Goal: Transaction & Acquisition: Purchase product/service

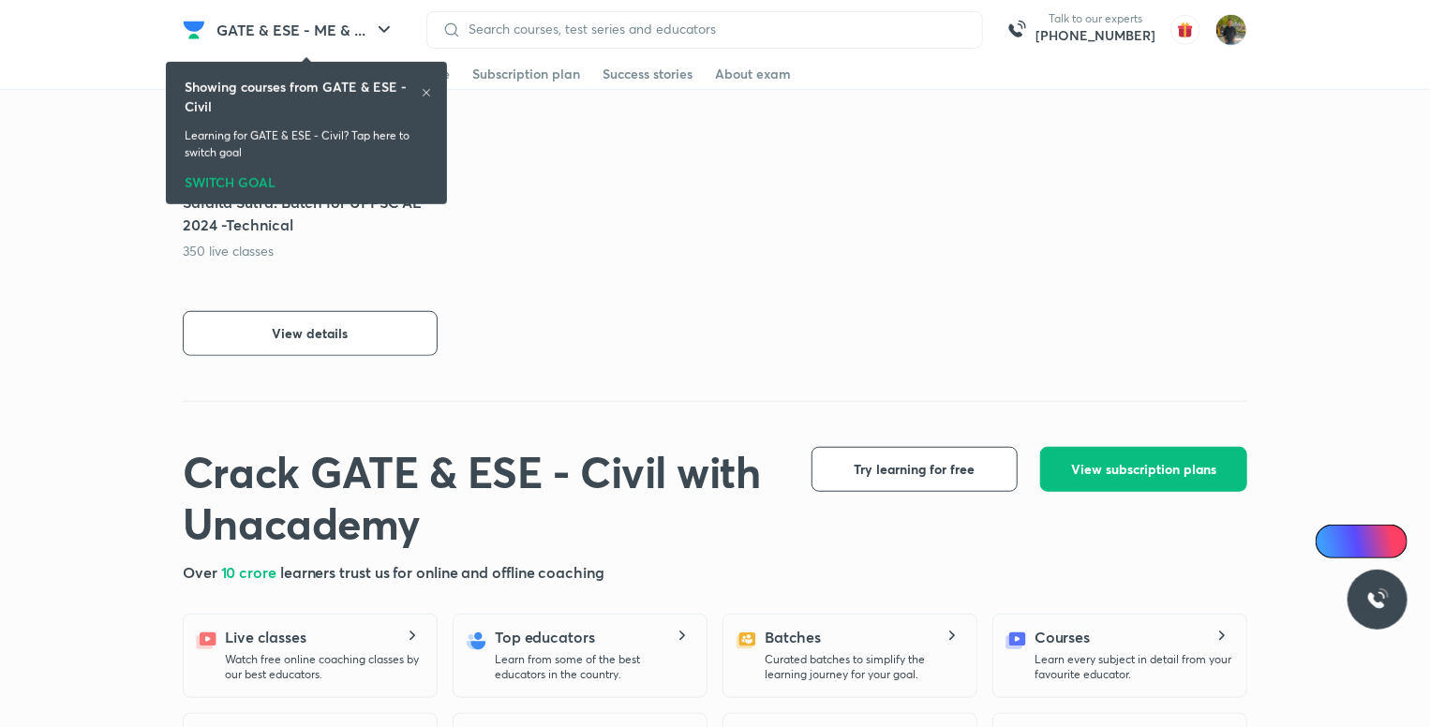
scroll to position [547, 0]
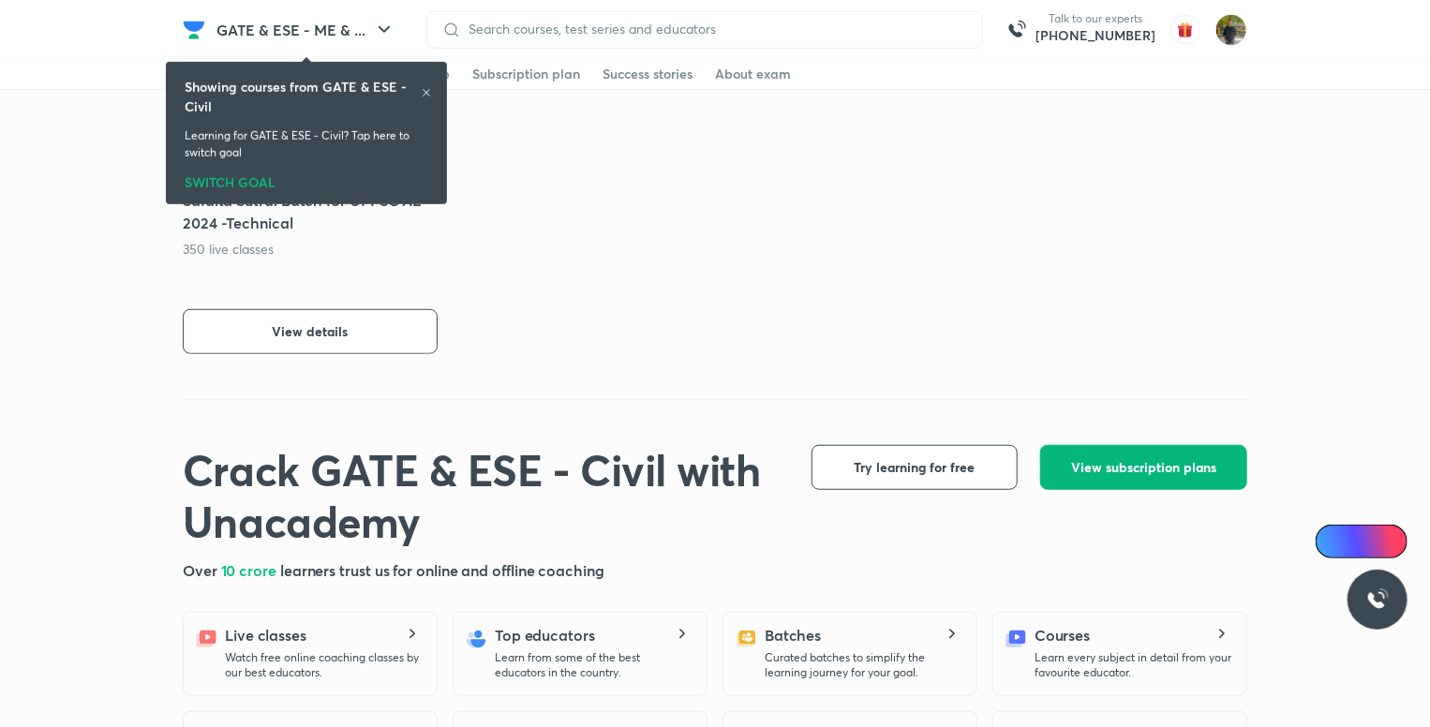
click at [1184, 466] on span "View subscription plans" at bounding box center [1143, 467] width 145 height 19
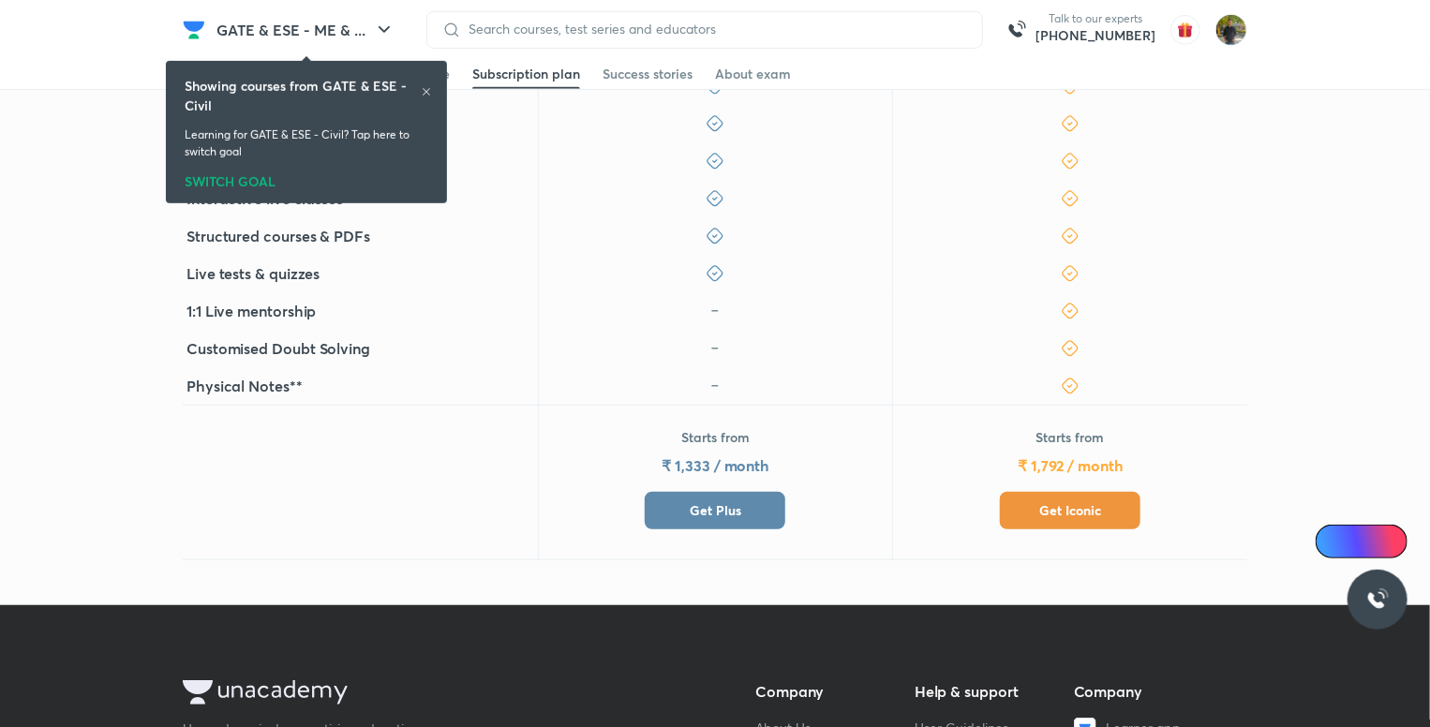
scroll to position [472, 0]
click at [735, 503] on span "Get Plus" at bounding box center [716, 509] width 52 height 19
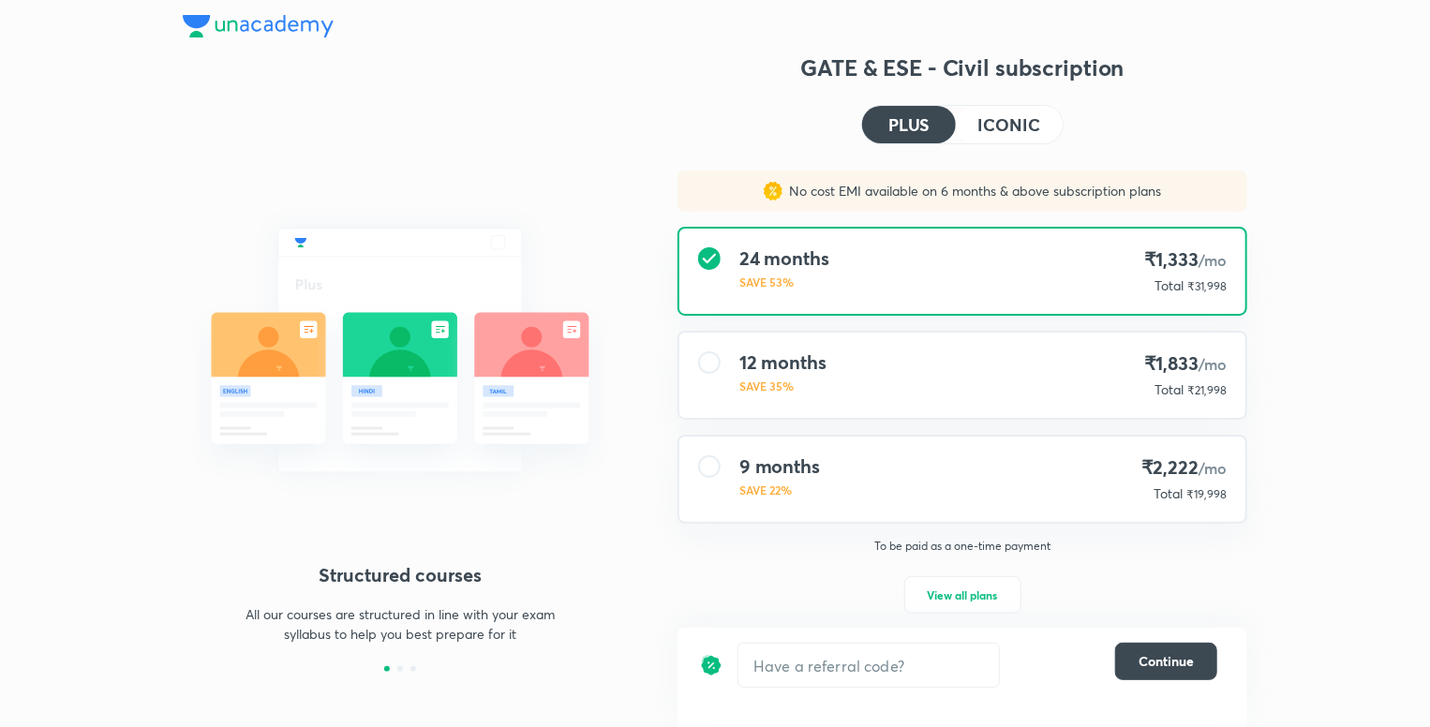
scroll to position [17, 0]
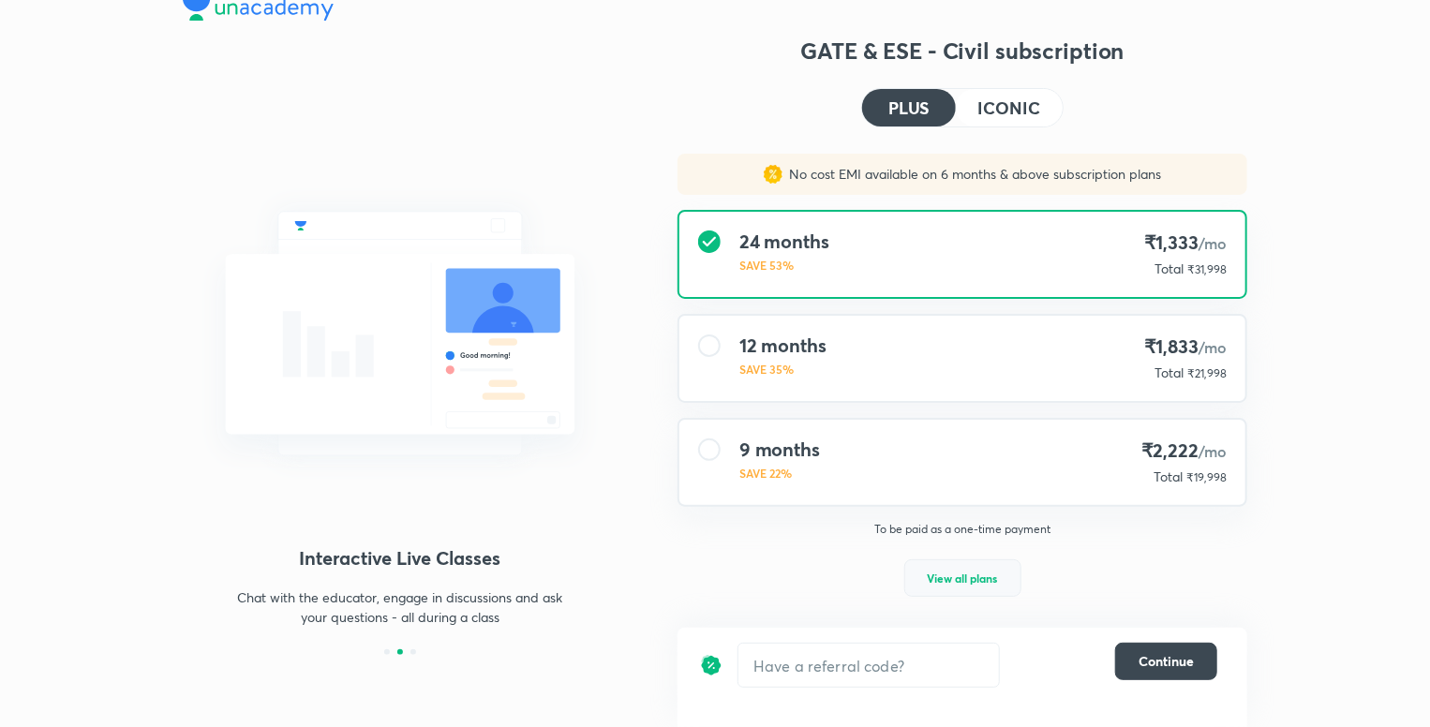
click at [987, 581] on span "View all plans" at bounding box center [963, 578] width 70 height 19
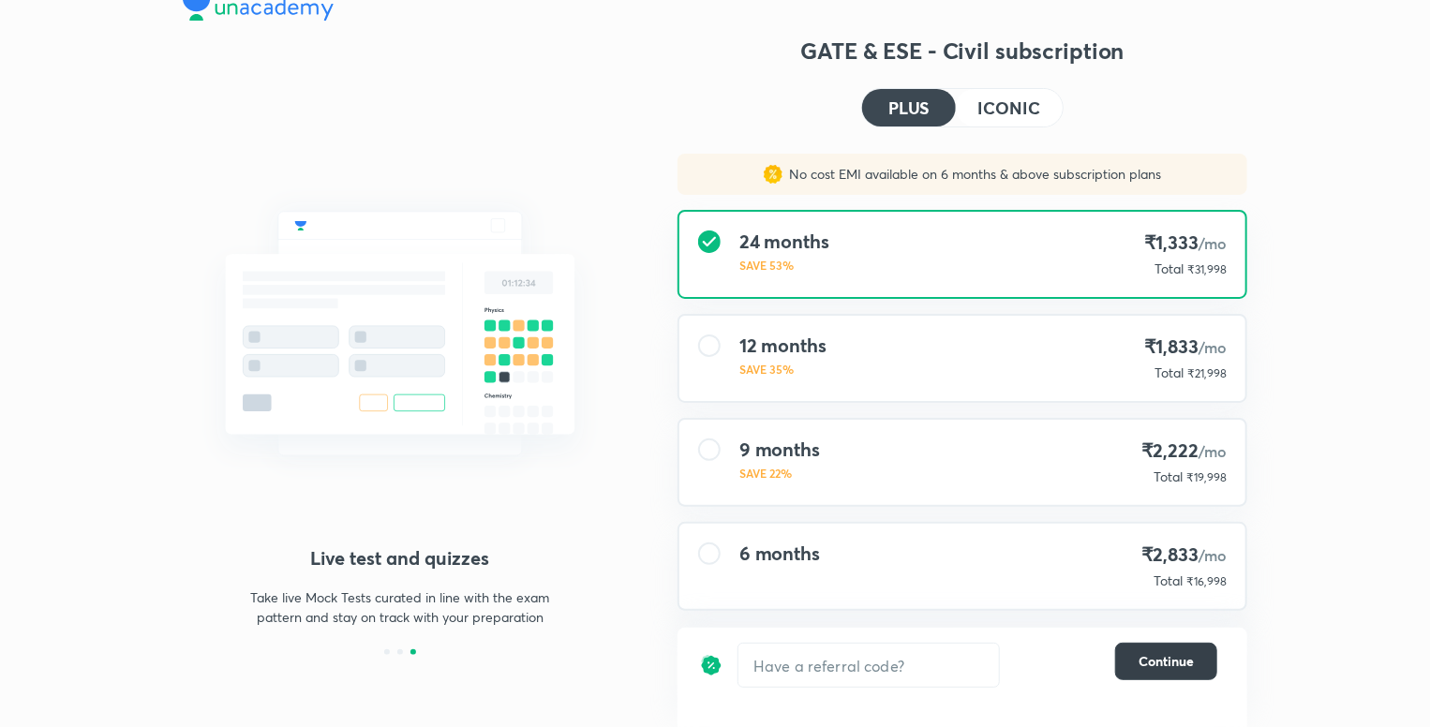
click at [1184, 653] on span "Continue" at bounding box center [1166, 661] width 55 height 19
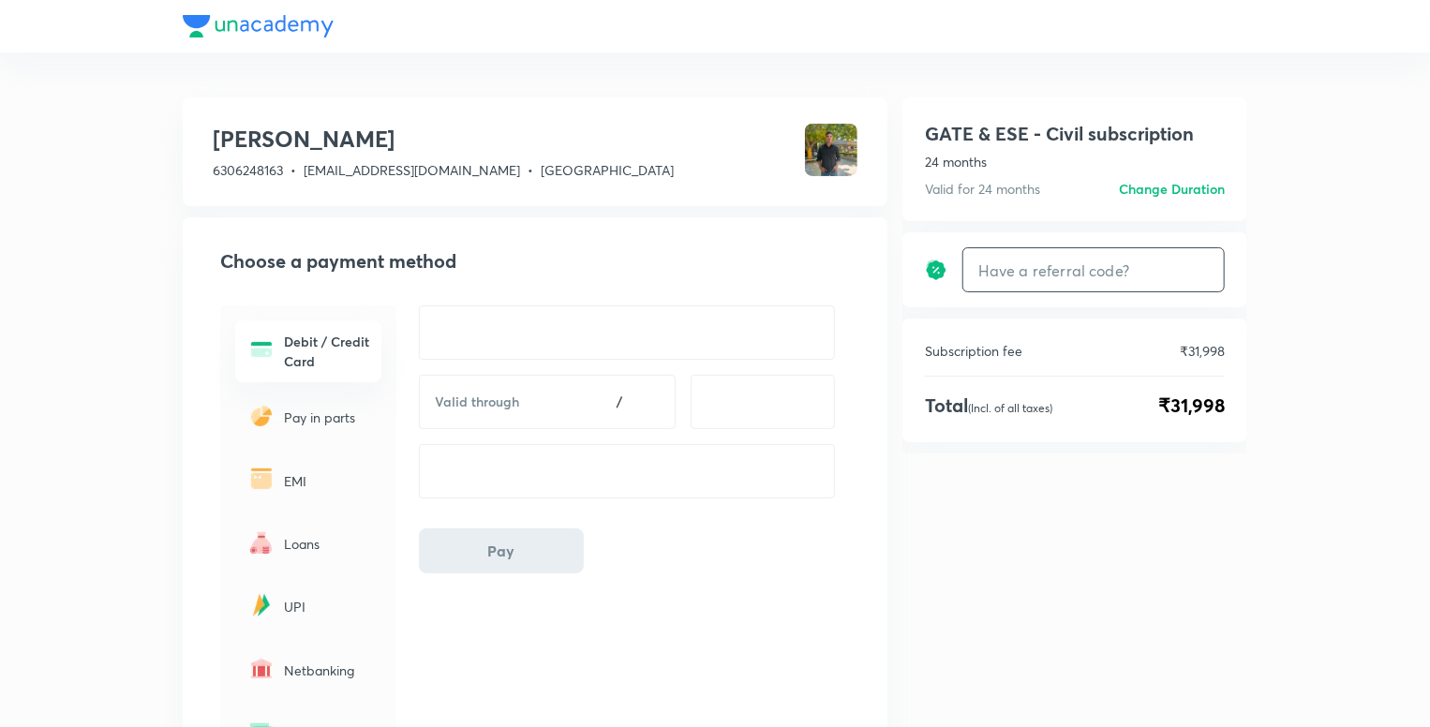
click at [1102, 267] on input "text" at bounding box center [1093, 270] width 261 height 44
type input "AB100"
click at [1213, 263] on div "AB100 Apply ​" at bounding box center [1093, 269] width 262 height 45
click at [1189, 271] on h6 "Apply" at bounding box center [1189, 271] width 37 height 20
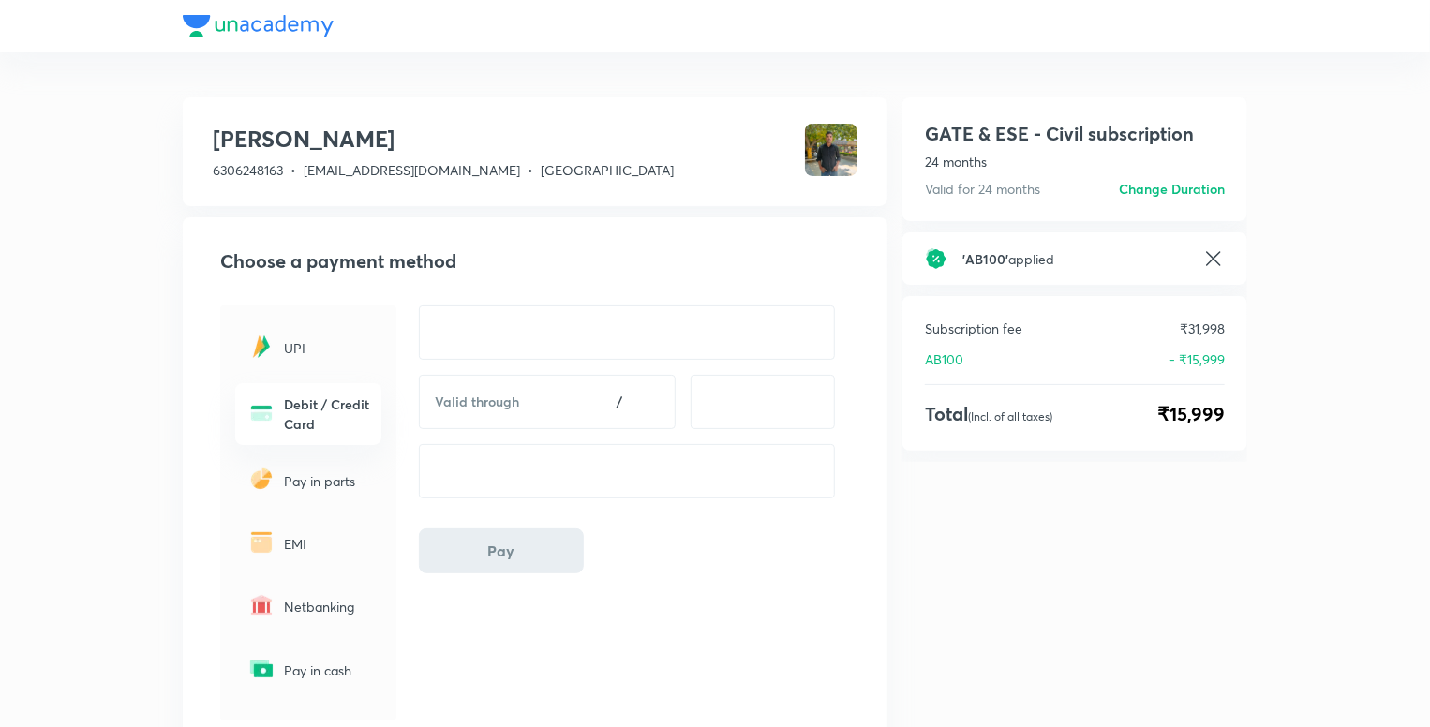
click at [1224, 258] on icon at bounding box center [1213, 258] width 22 height 22
click at [1215, 256] on icon at bounding box center [1213, 258] width 14 height 14
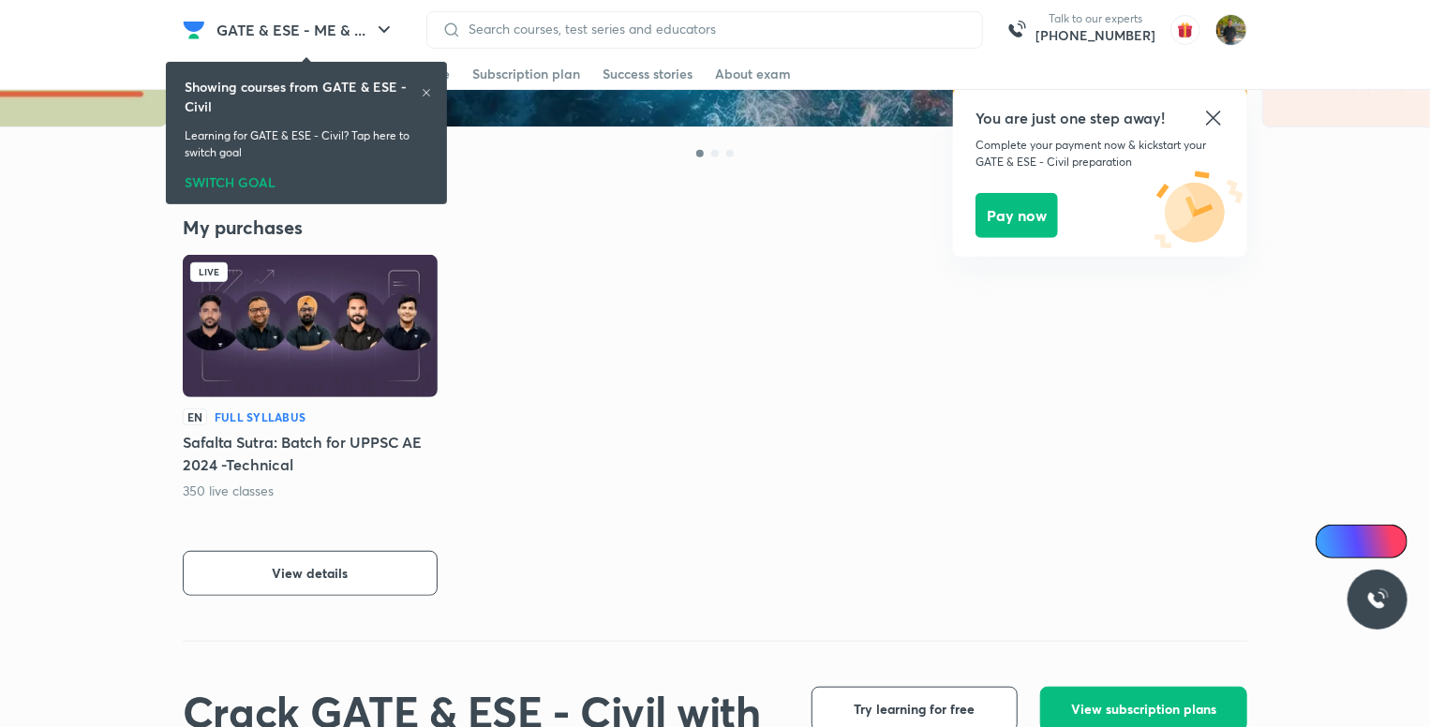
click at [1217, 110] on icon at bounding box center [1213, 118] width 22 height 22
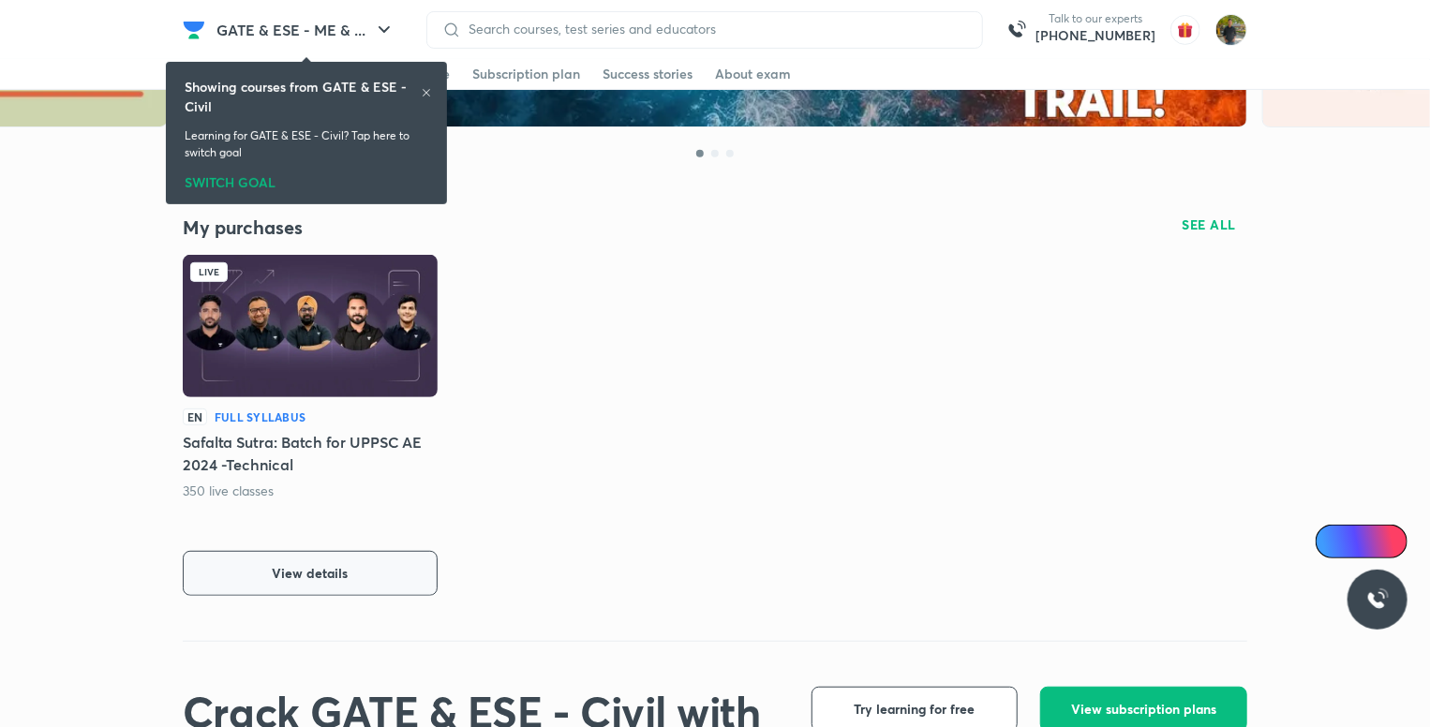
click at [409, 557] on button "View details" at bounding box center [310, 573] width 255 height 45
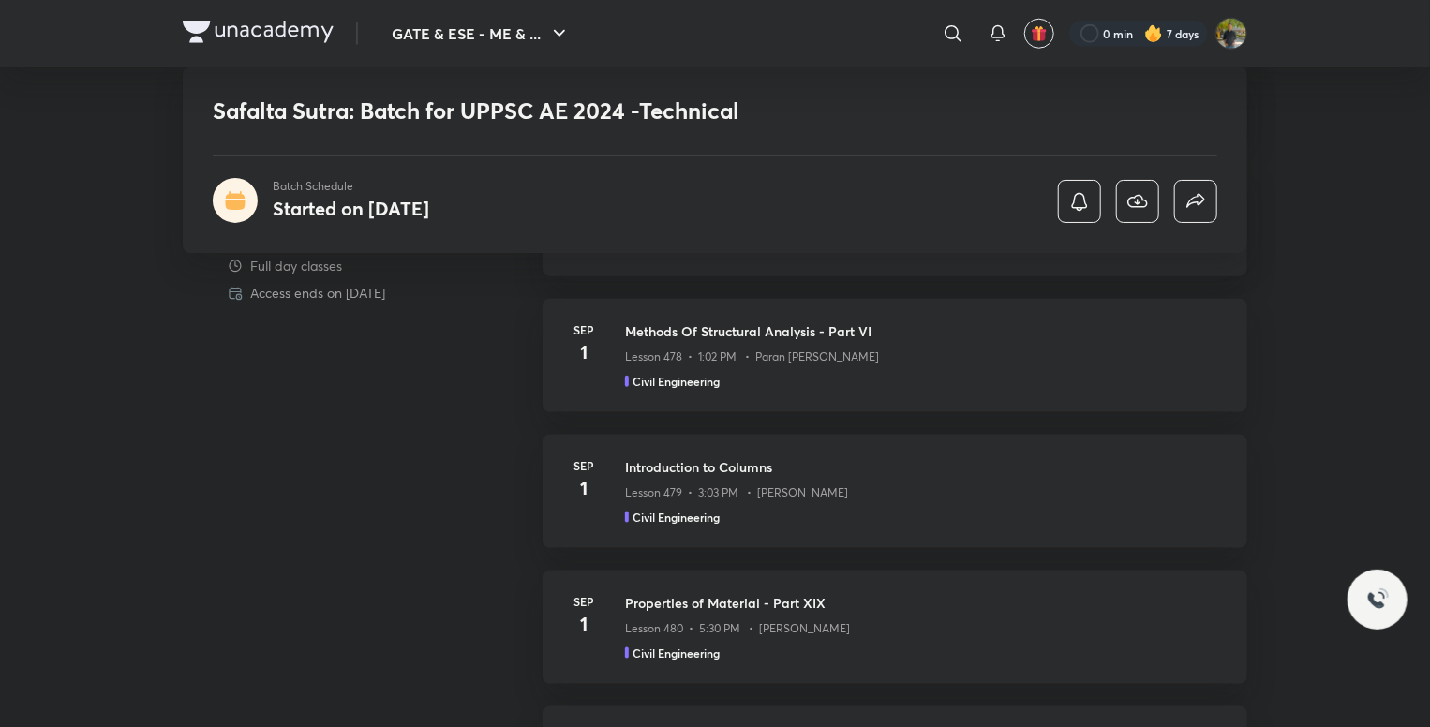
scroll to position [949, 0]
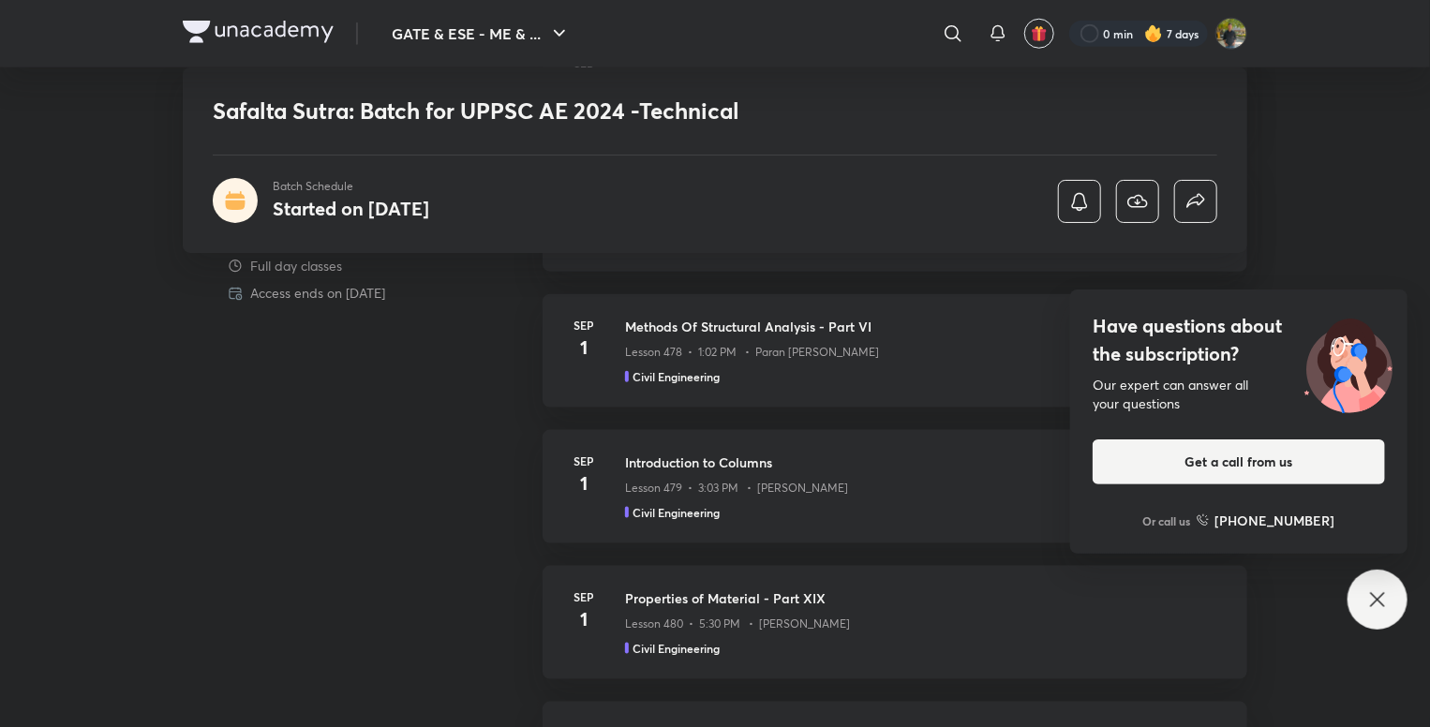
click at [1393, 609] on div "Have questions about the subscription? Our expert can answer all your questions…" at bounding box center [1378, 600] width 60 height 60
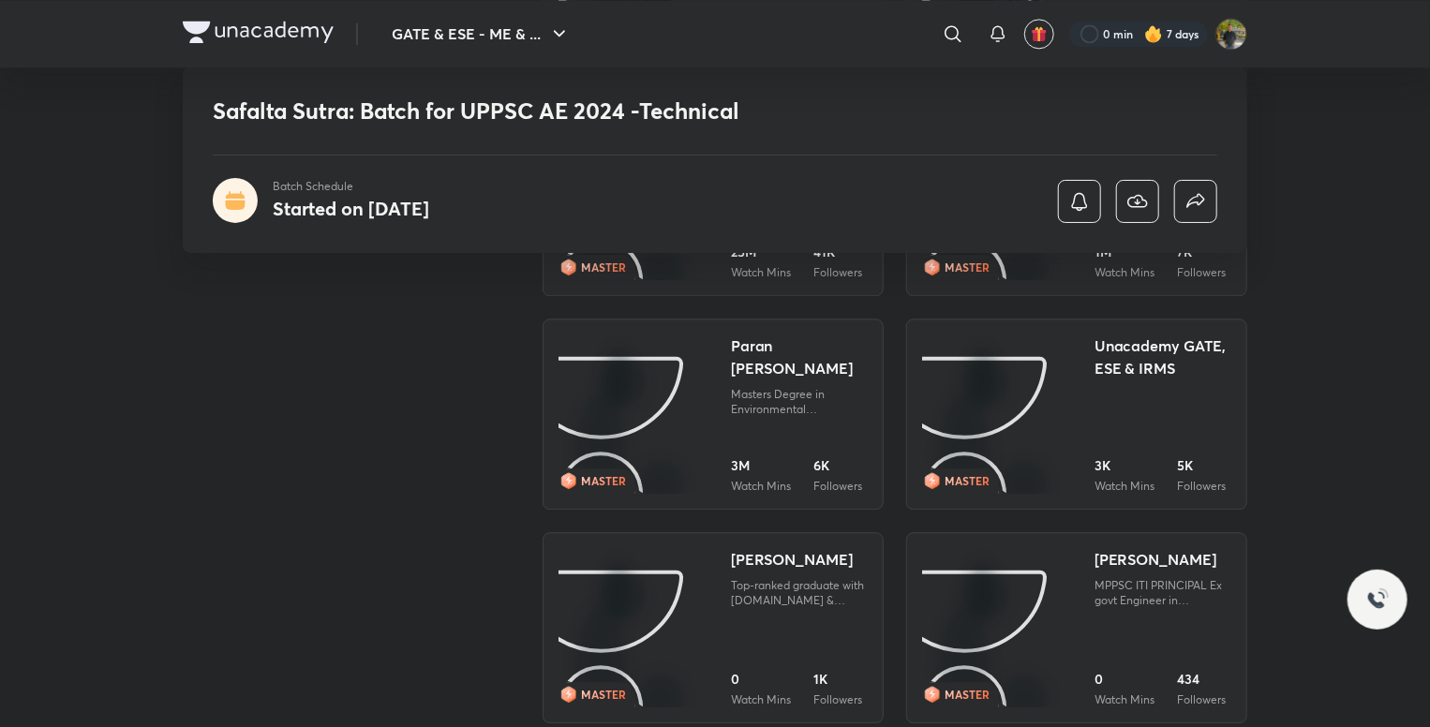
scroll to position [2240, 0]
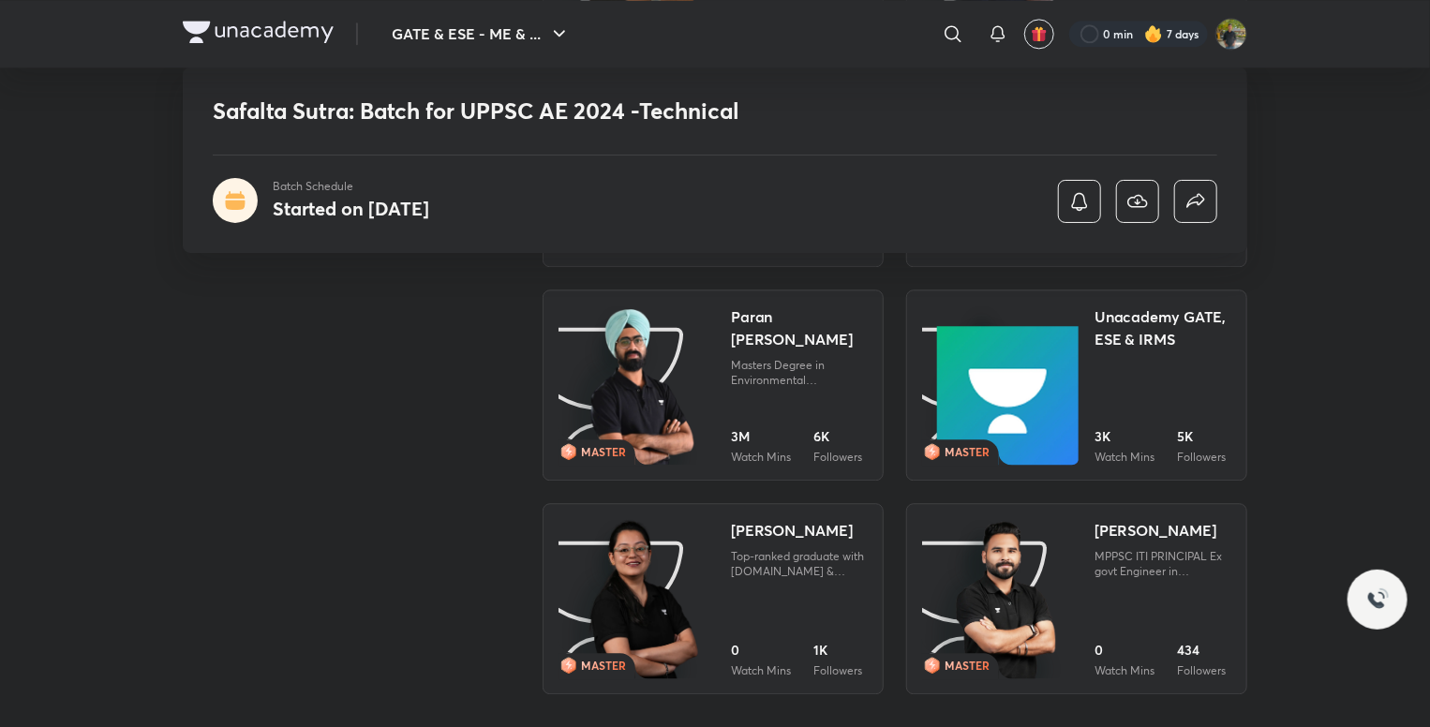
click at [640, 380] on img at bounding box center [643, 386] width 110 height 162
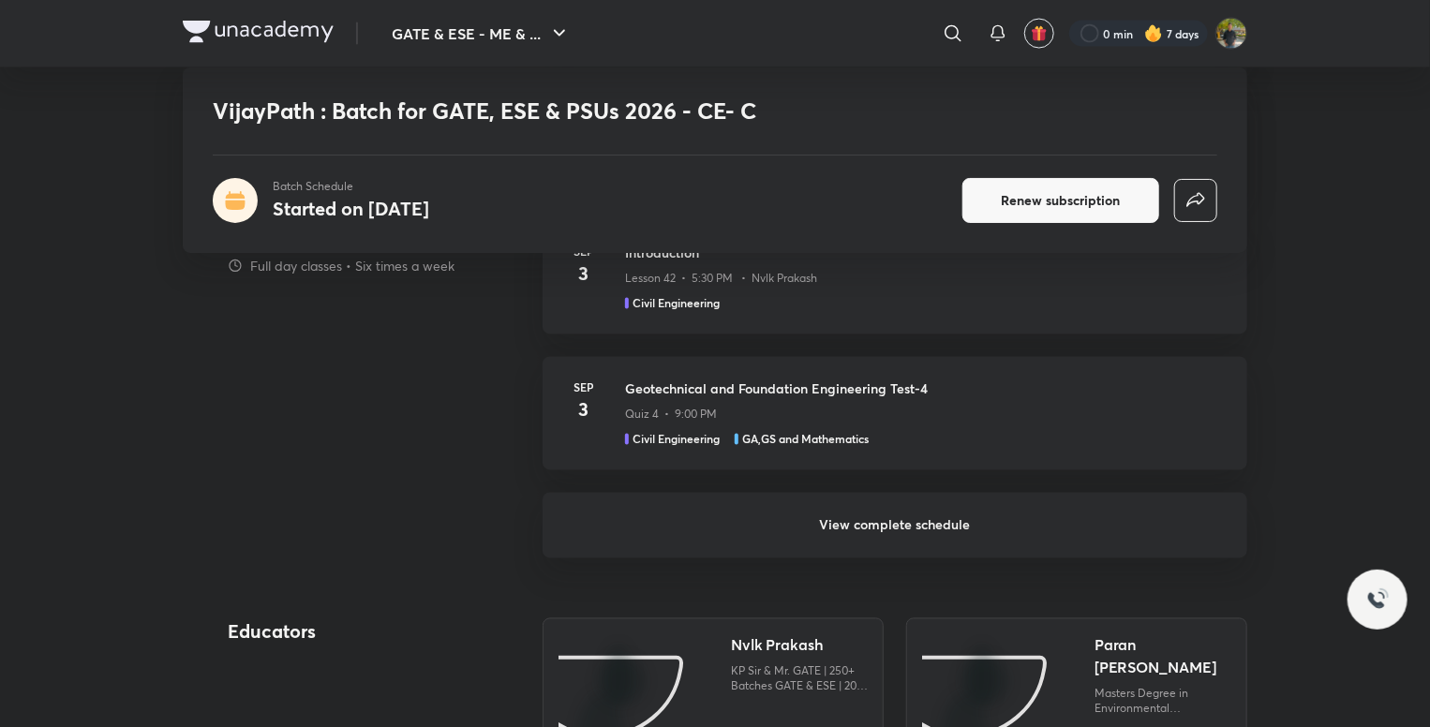
scroll to position [1631, 0]
click at [916, 514] on h6 "View complete schedule" at bounding box center [895, 526] width 705 height 66
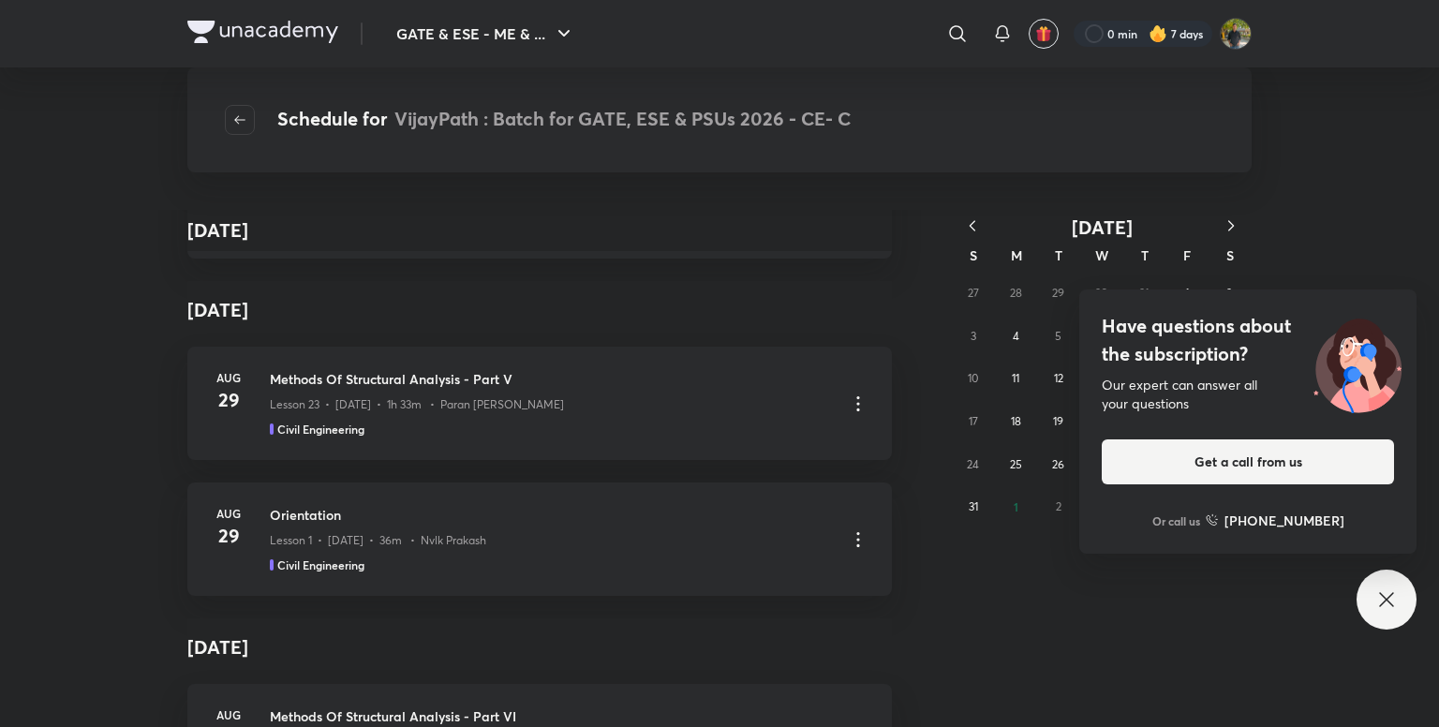
scroll to position [2216, 0]
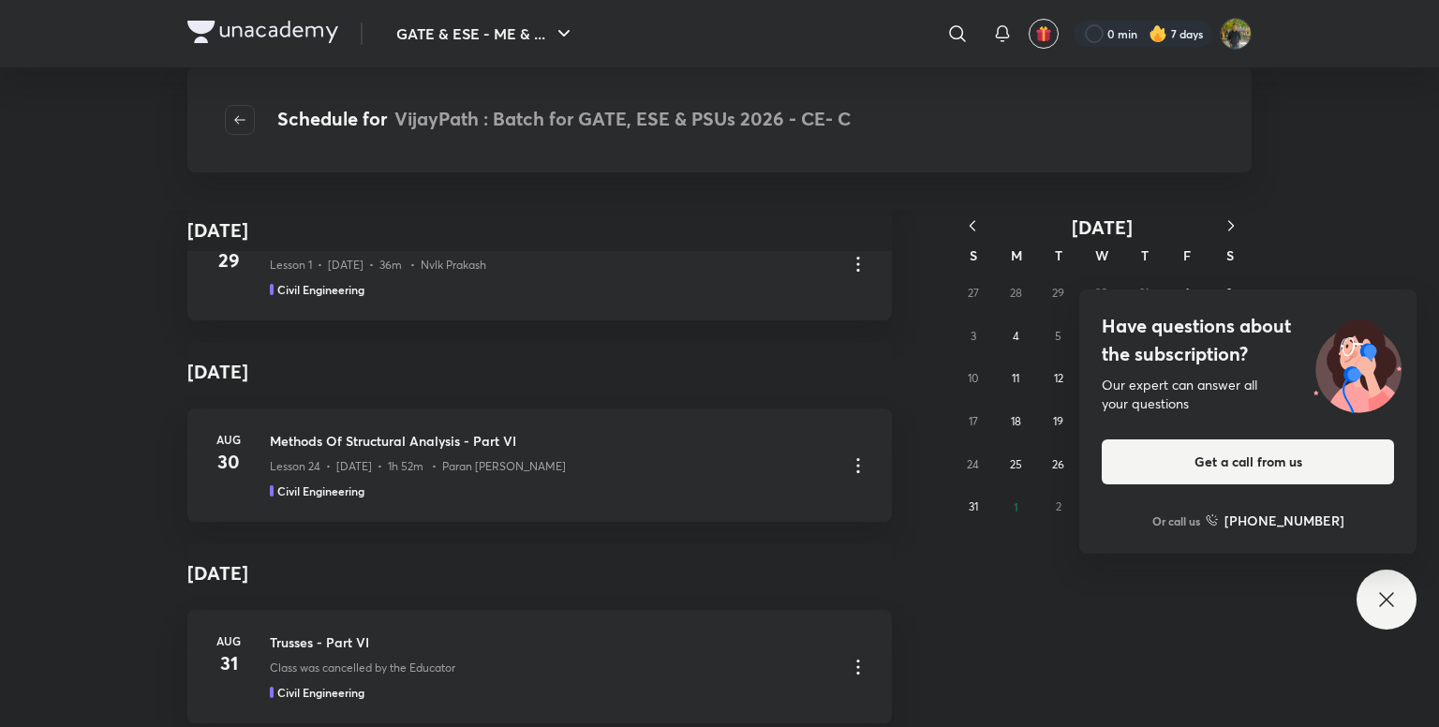
click at [1395, 598] on icon at bounding box center [1387, 599] width 22 height 22
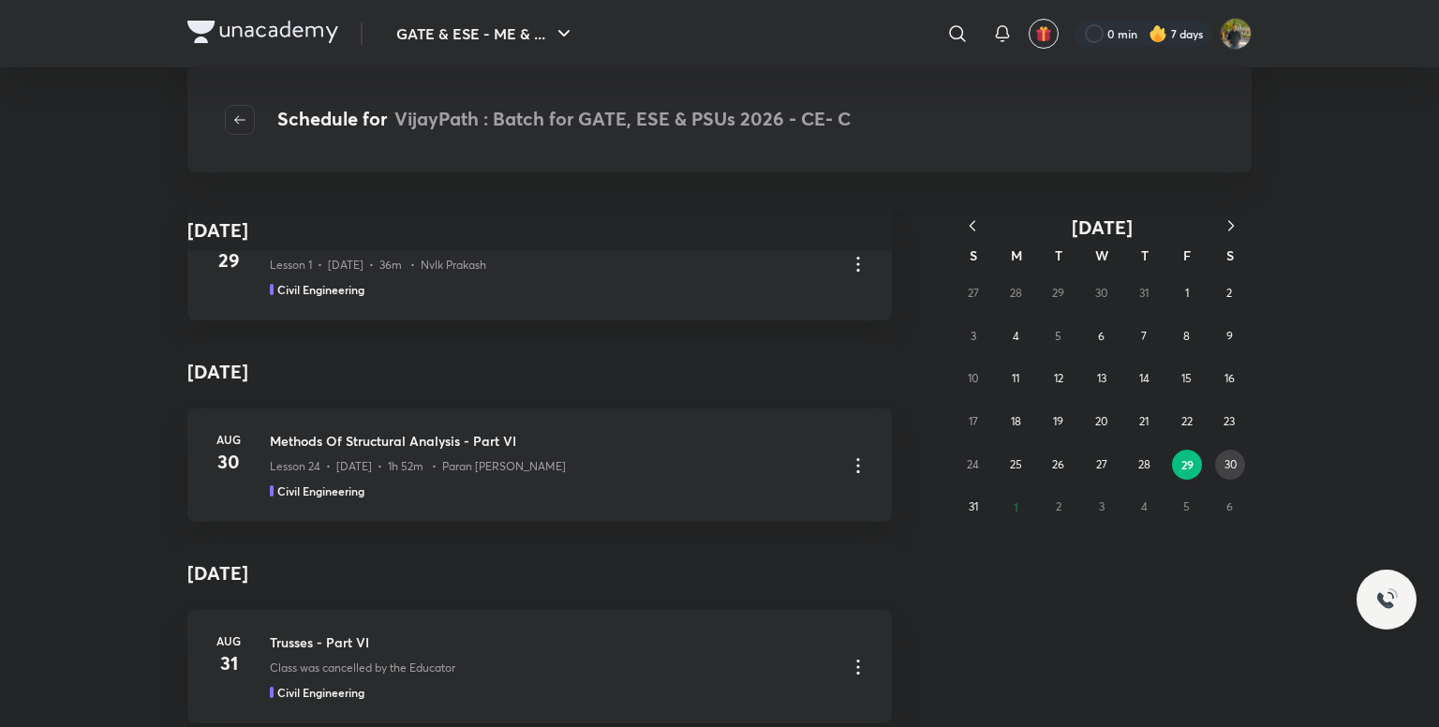
click at [1231, 469] on abbr "30" at bounding box center [1231, 464] width 12 height 14
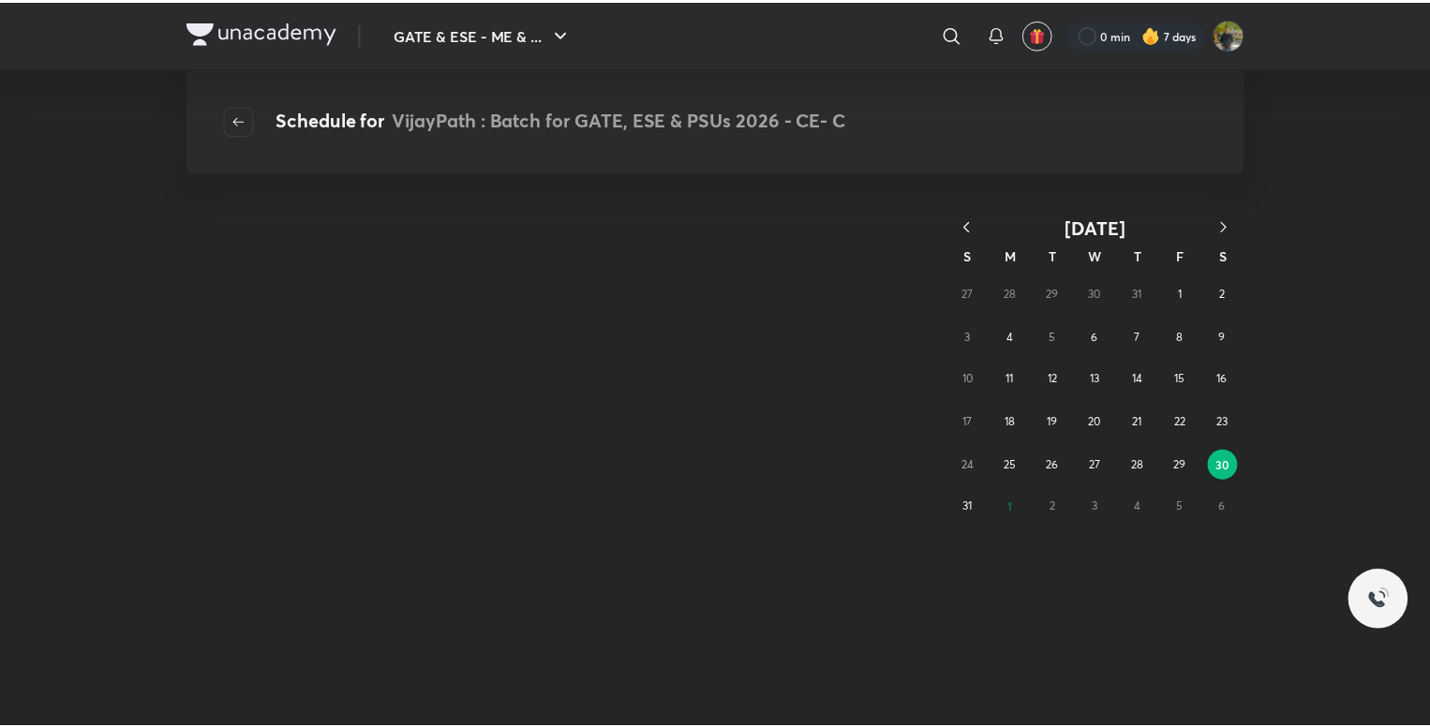
scroll to position [0, 0]
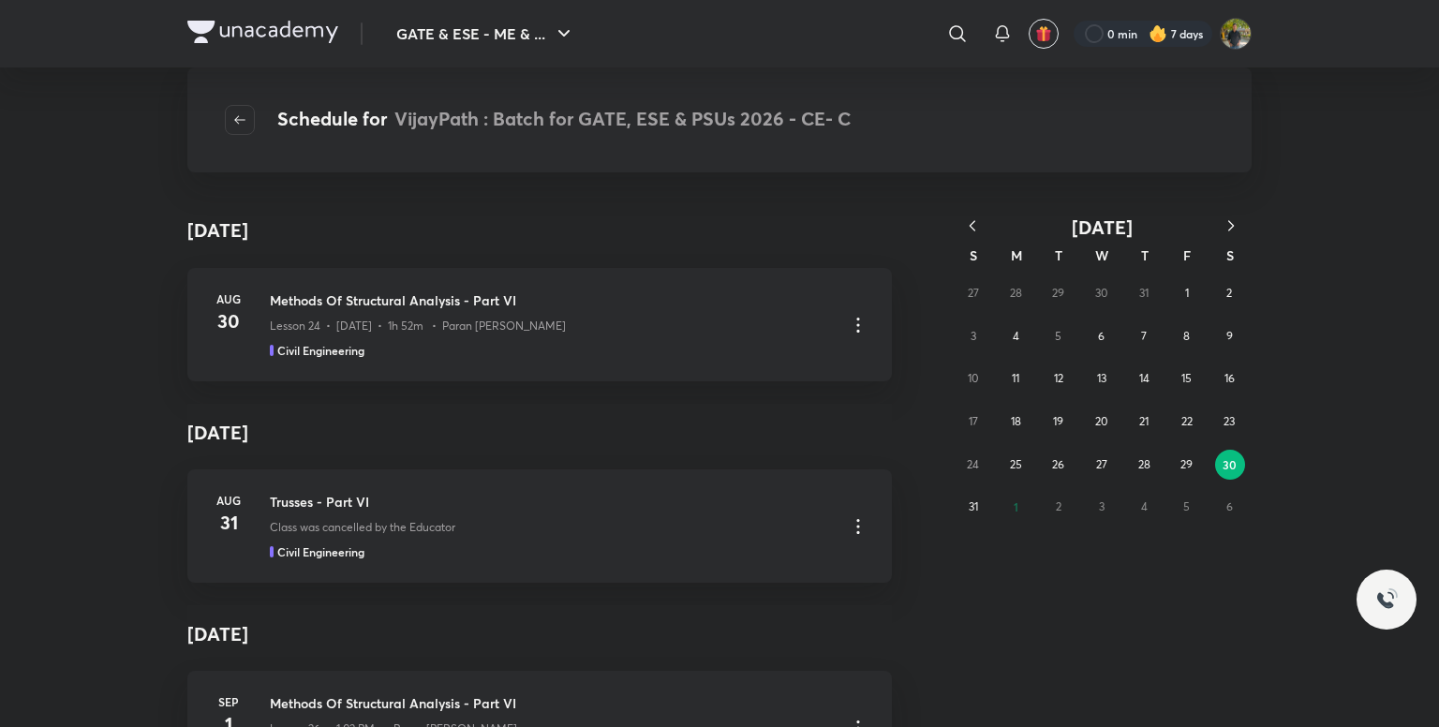
click at [1014, 503] on div "27 28 29 30 31 1 2 3 4 5 6 7 8 9 10 11 12 13 14 15 16 17 18 19 20 21 22 23 24 2…" at bounding box center [1102, 400] width 300 height 257
click at [971, 504] on abbr "31" at bounding box center [973, 506] width 9 height 14
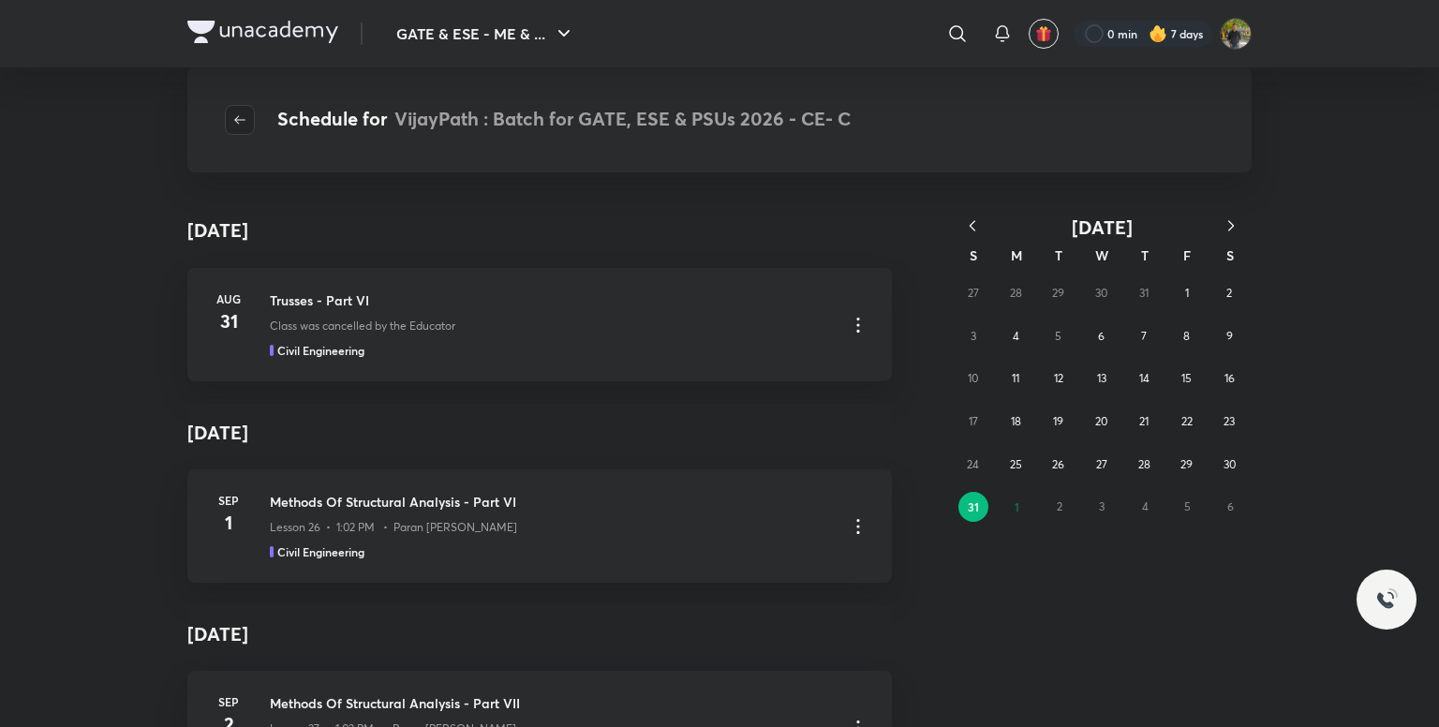
click at [244, 125] on icon "button" at bounding box center [239, 119] width 15 height 15
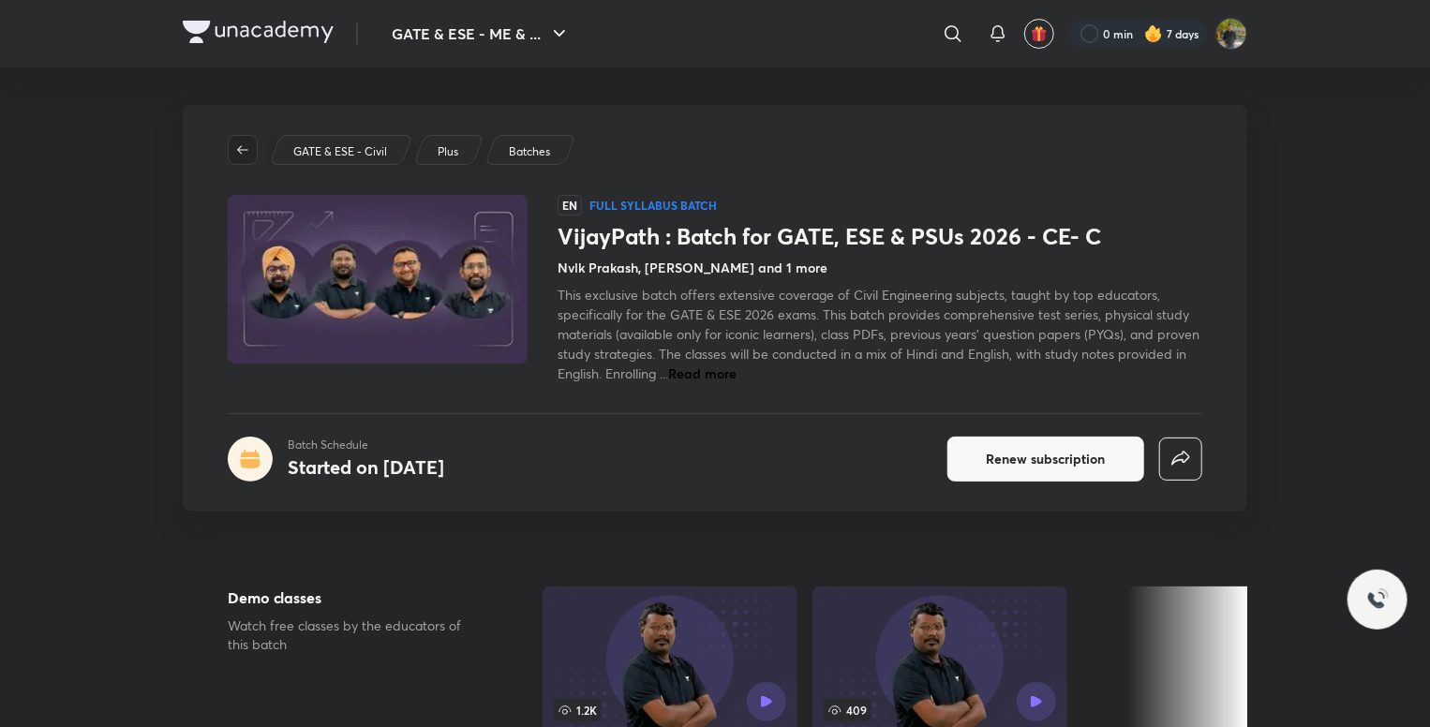
click at [255, 142] on span "button" at bounding box center [243, 149] width 28 height 15
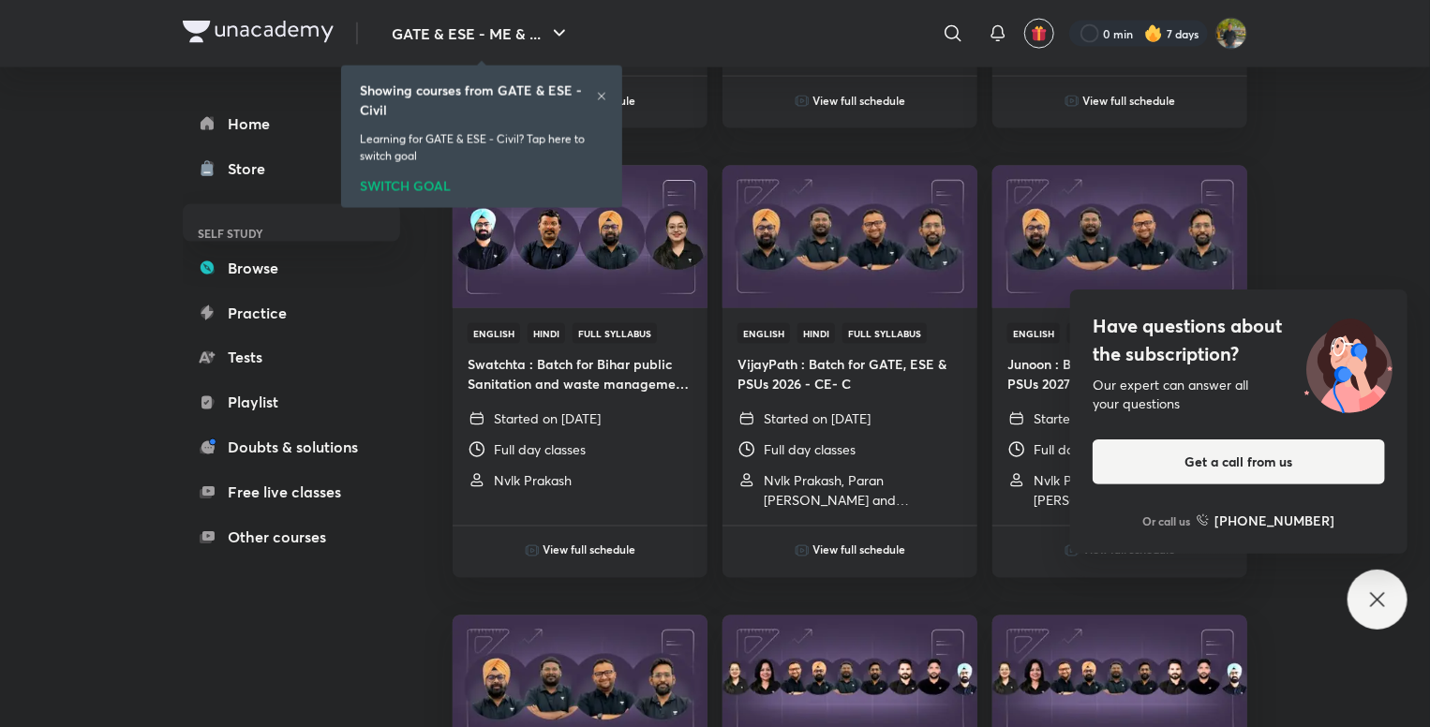
scroll to position [1348, 0]
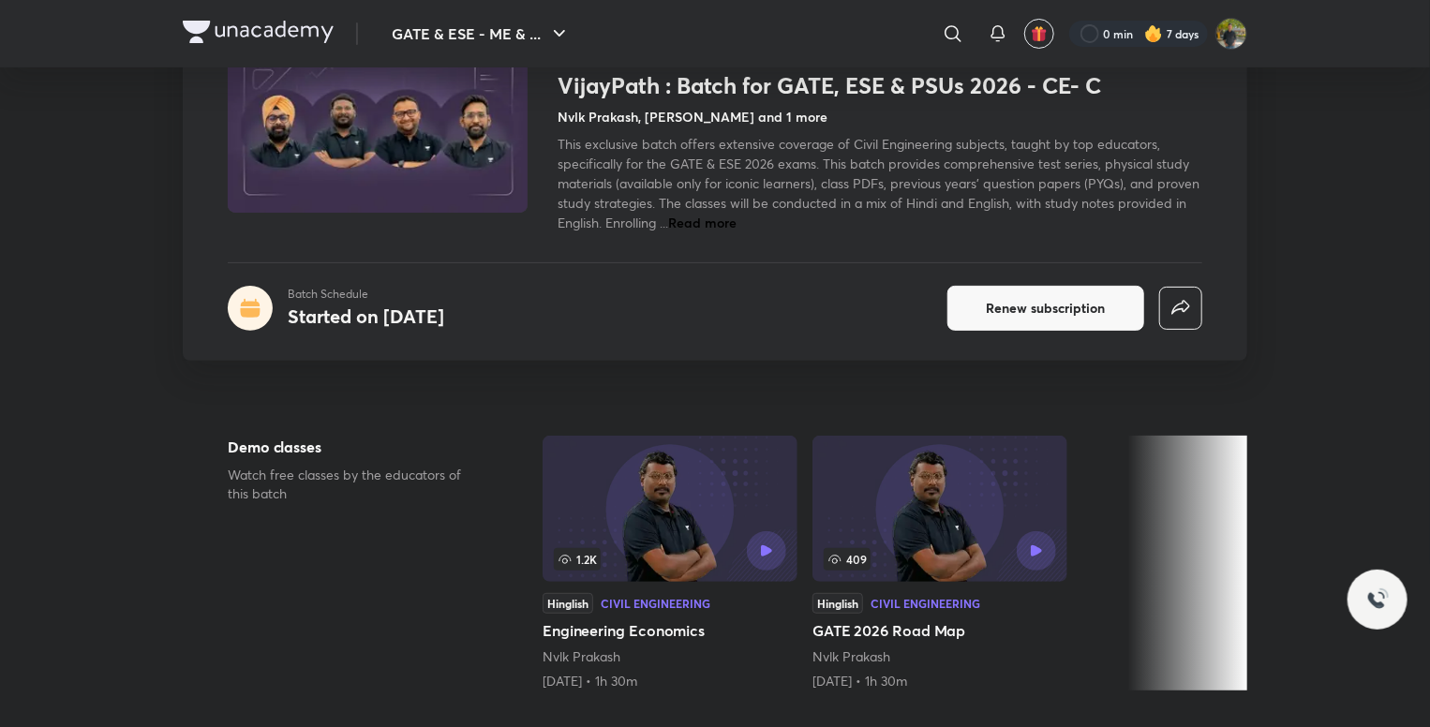
scroll to position [469, 0]
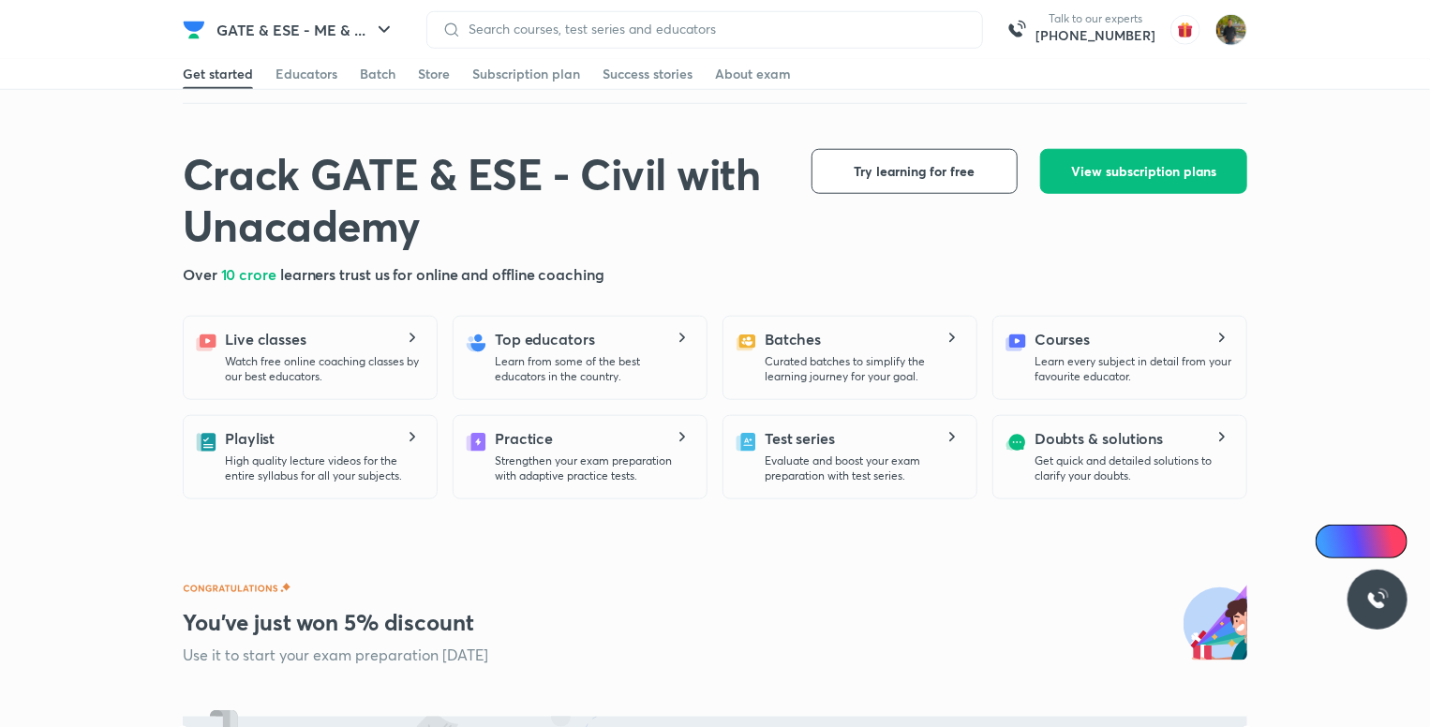
scroll to position [375, 0]
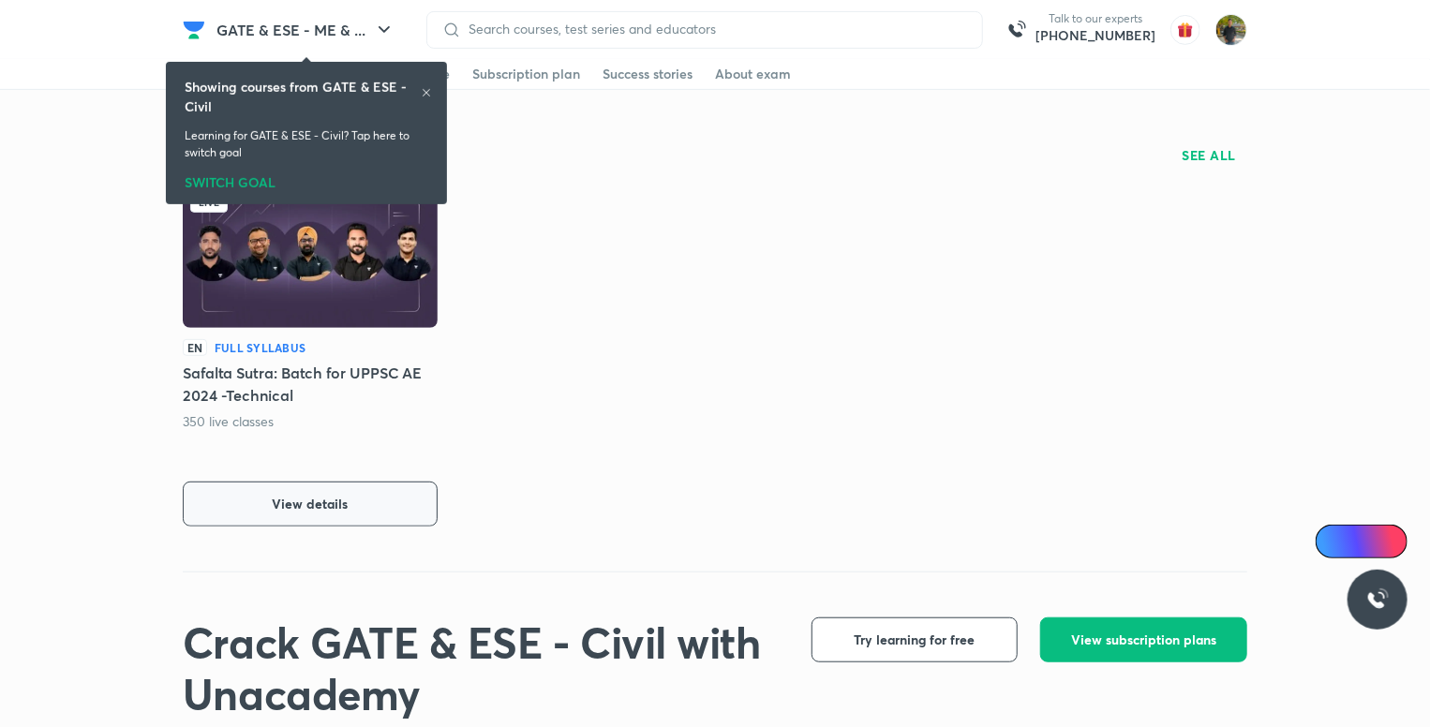
click at [290, 514] on button "View details" at bounding box center [310, 504] width 255 height 45
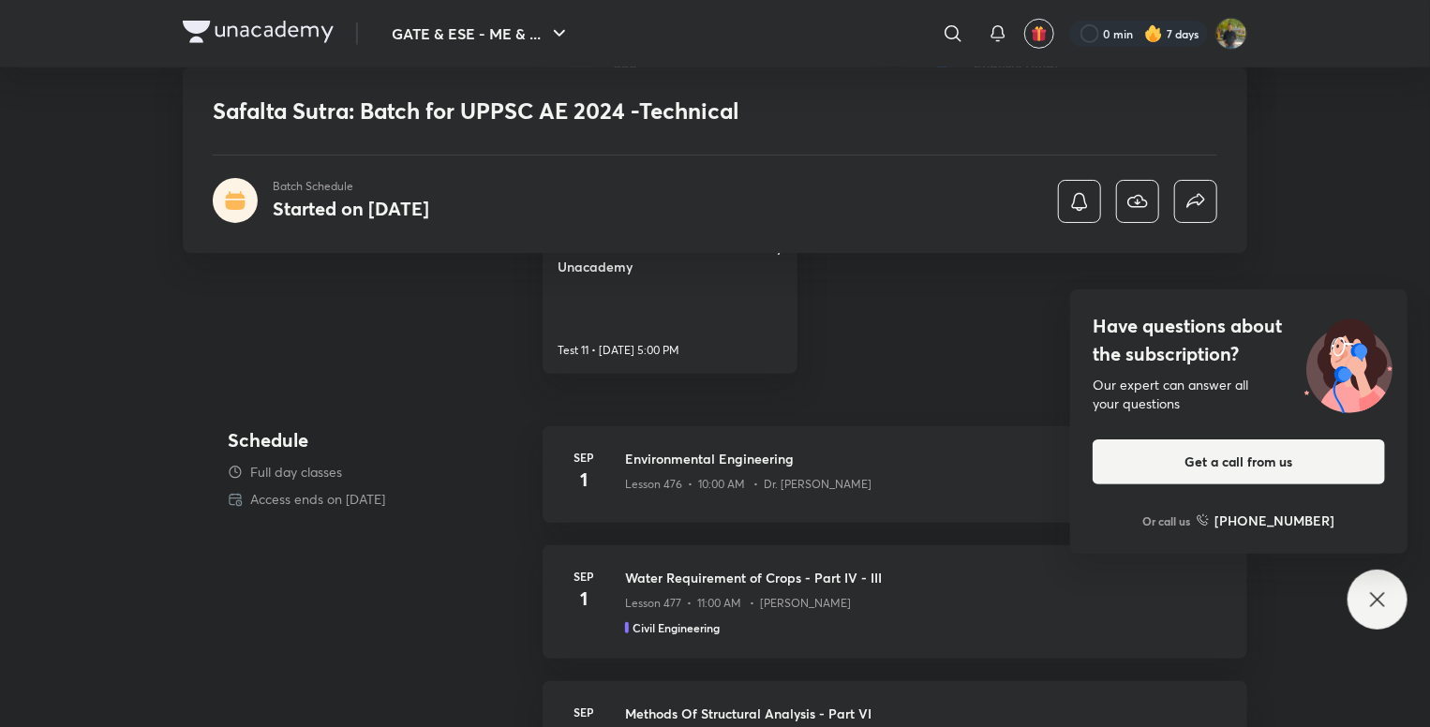
click at [1369, 589] on icon at bounding box center [1377, 599] width 22 height 22
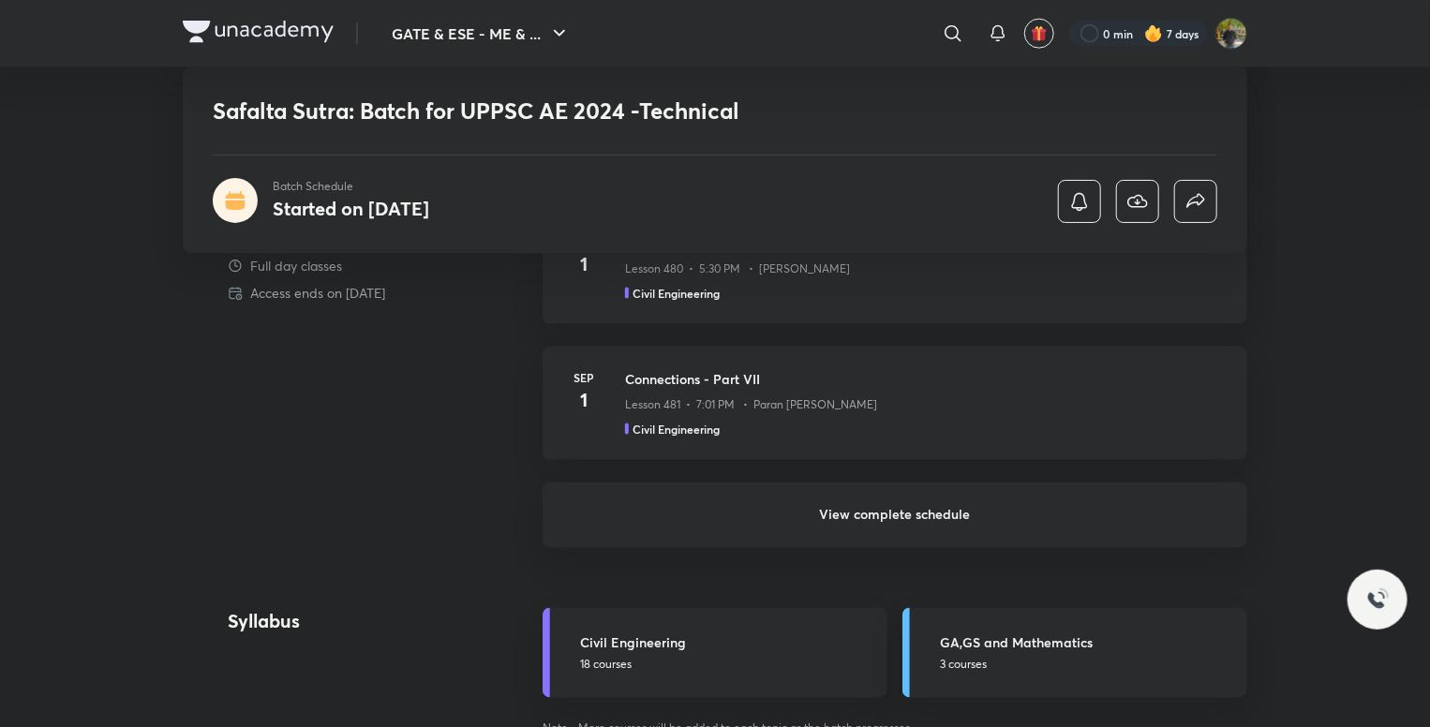
scroll to position [1312, 0]
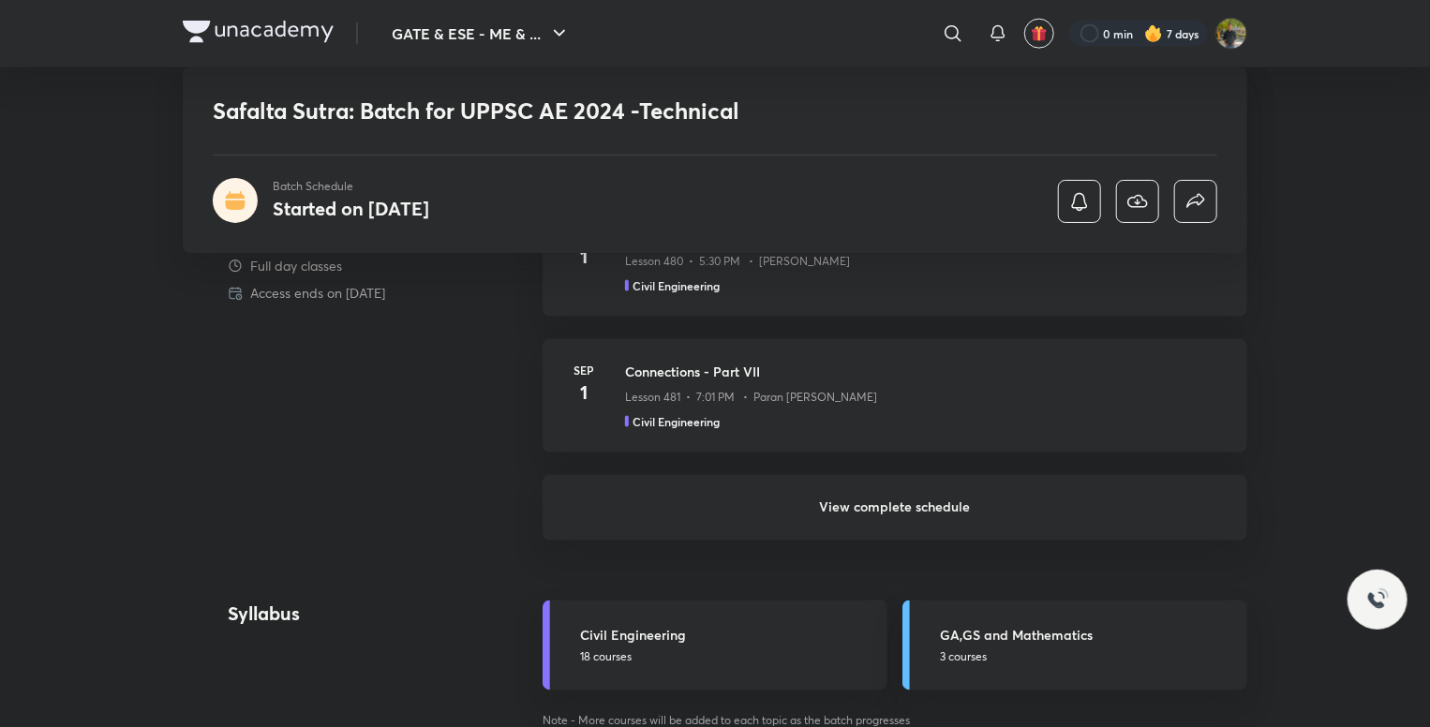
click at [871, 508] on h6 "View complete schedule" at bounding box center [895, 508] width 705 height 66
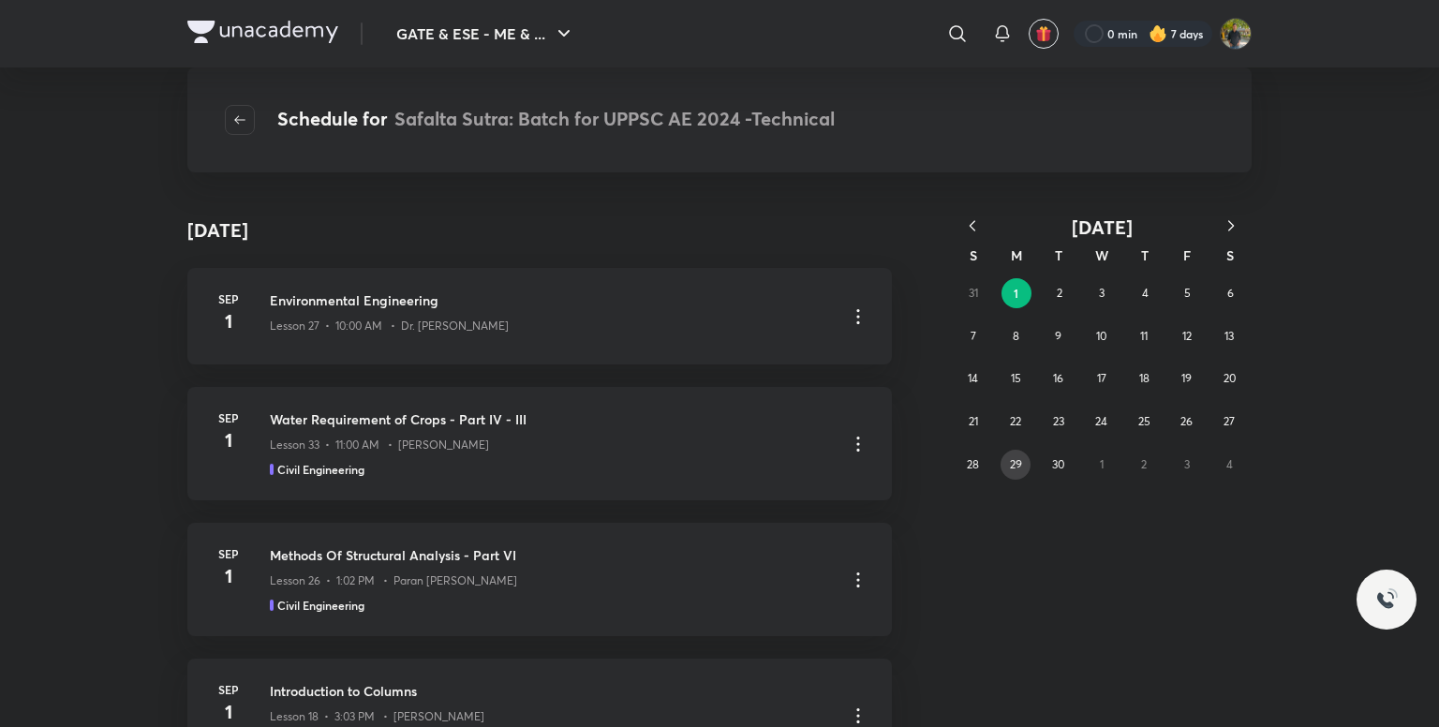
click at [1025, 462] on button "29" at bounding box center [1016, 465] width 30 height 30
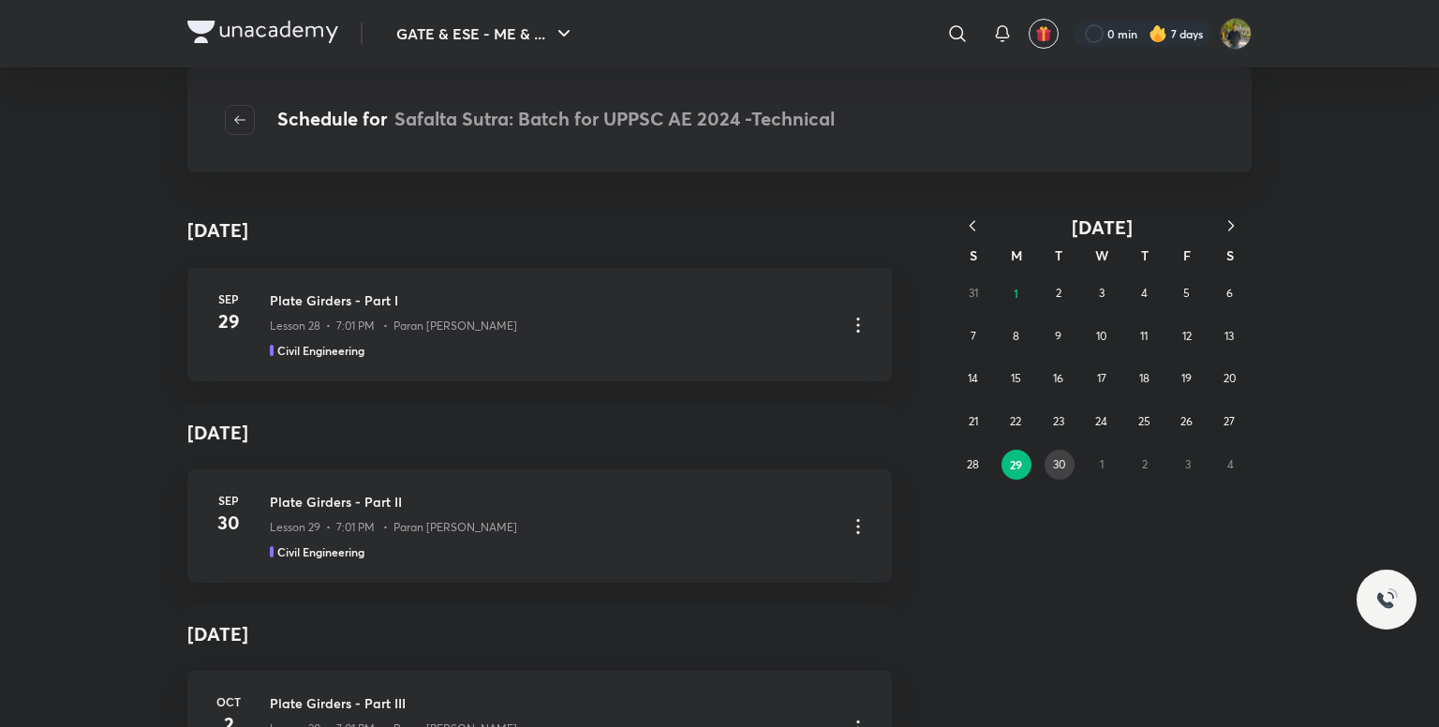
click at [1049, 463] on button "30" at bounding box center [1060, 465] width 30 height 30
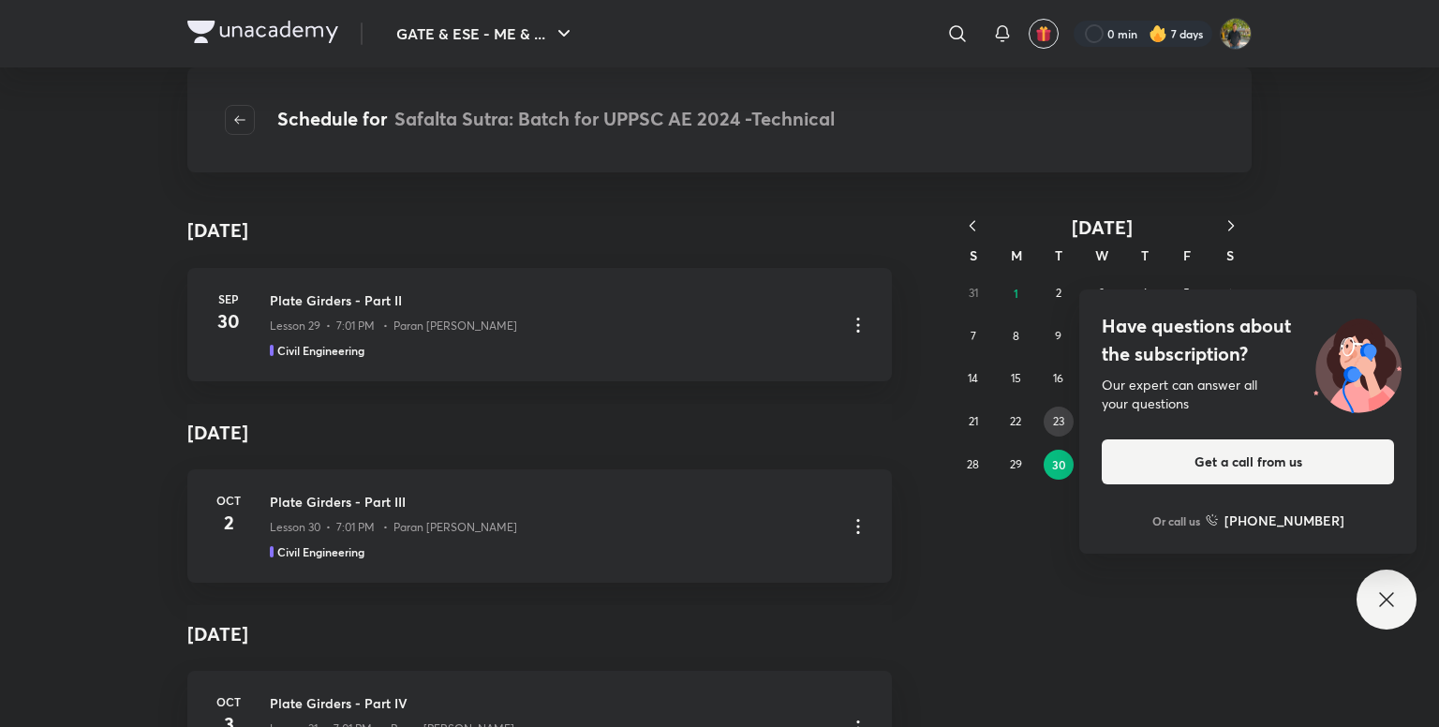
click at [1070, 415] on button "23" at bounding box center [1059, 422] width 30 height 30
click at [236, 122] on icon "button" at bounding box center [239, 119] width 15 height 15
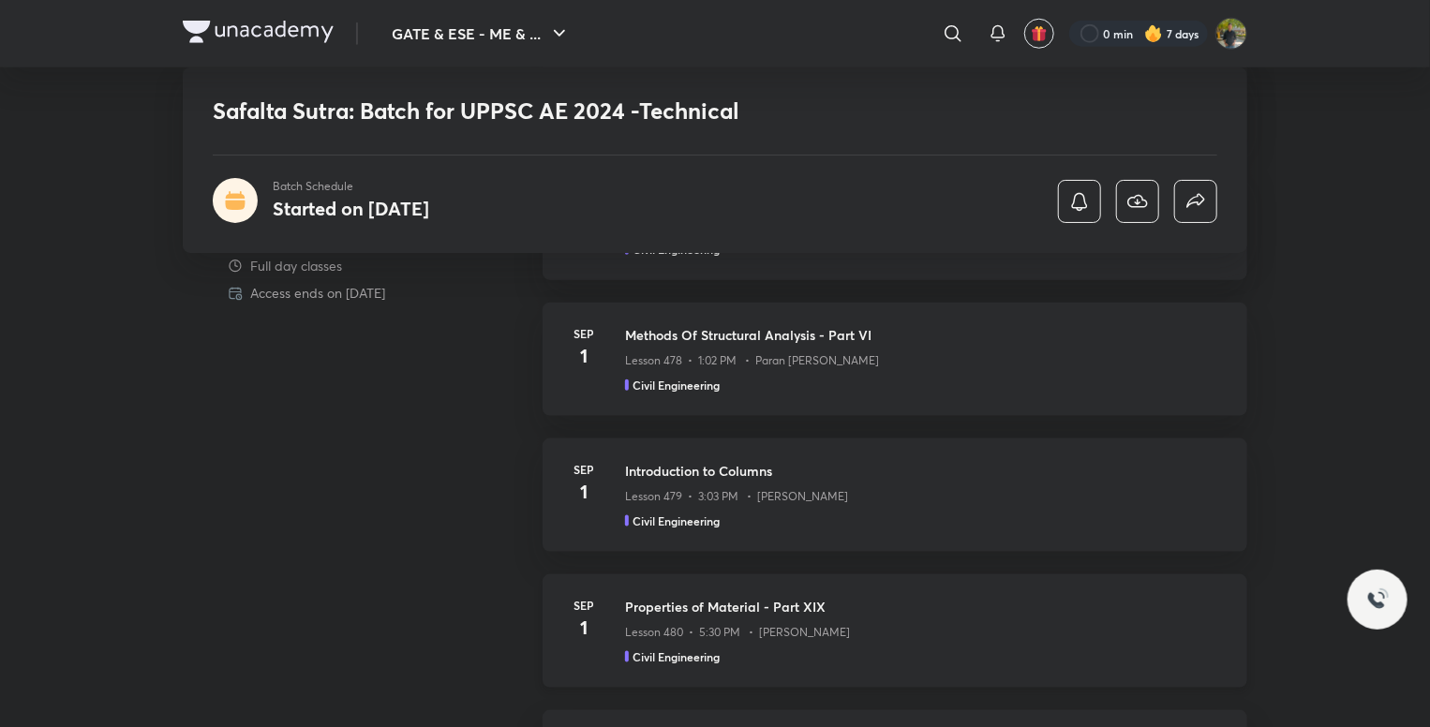
scroll to position [937, 0]
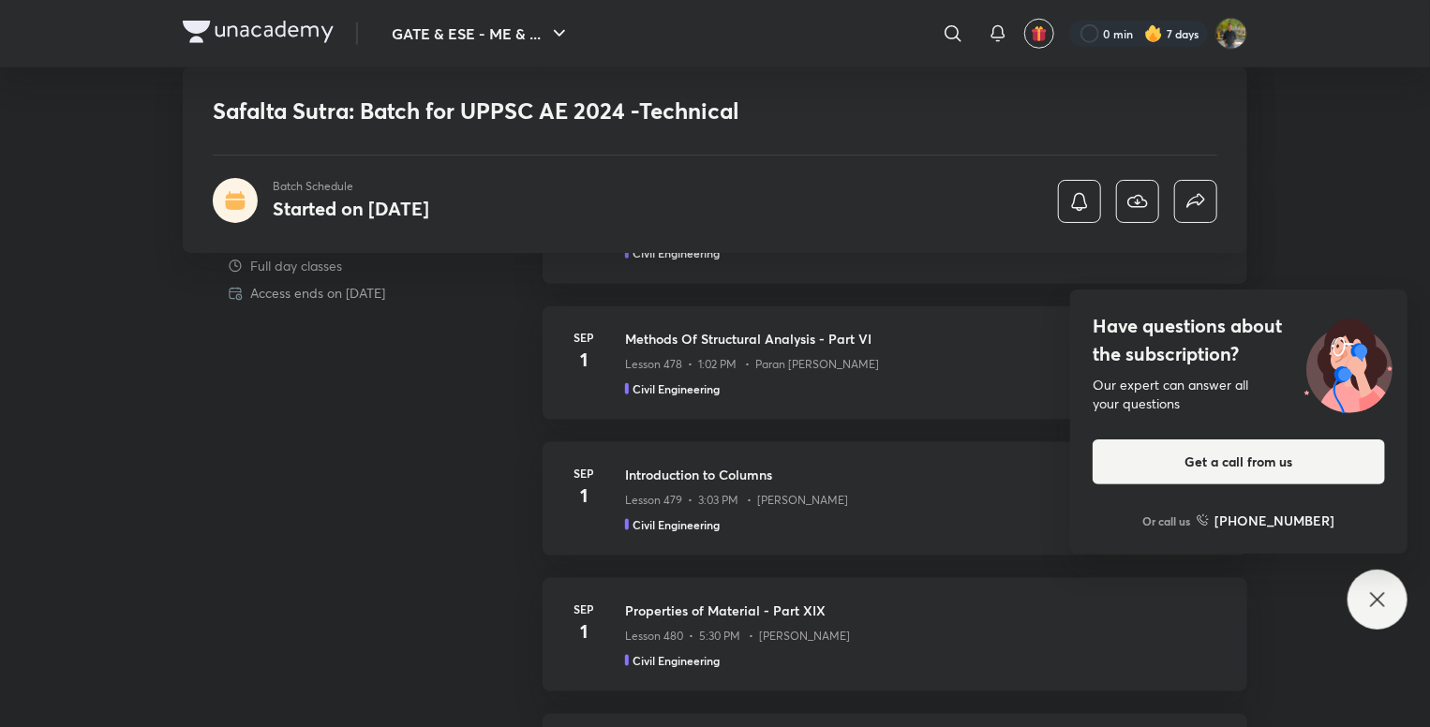
click at [1376, 594] on icon at bounding box center [1377, 599] width 22 height 22
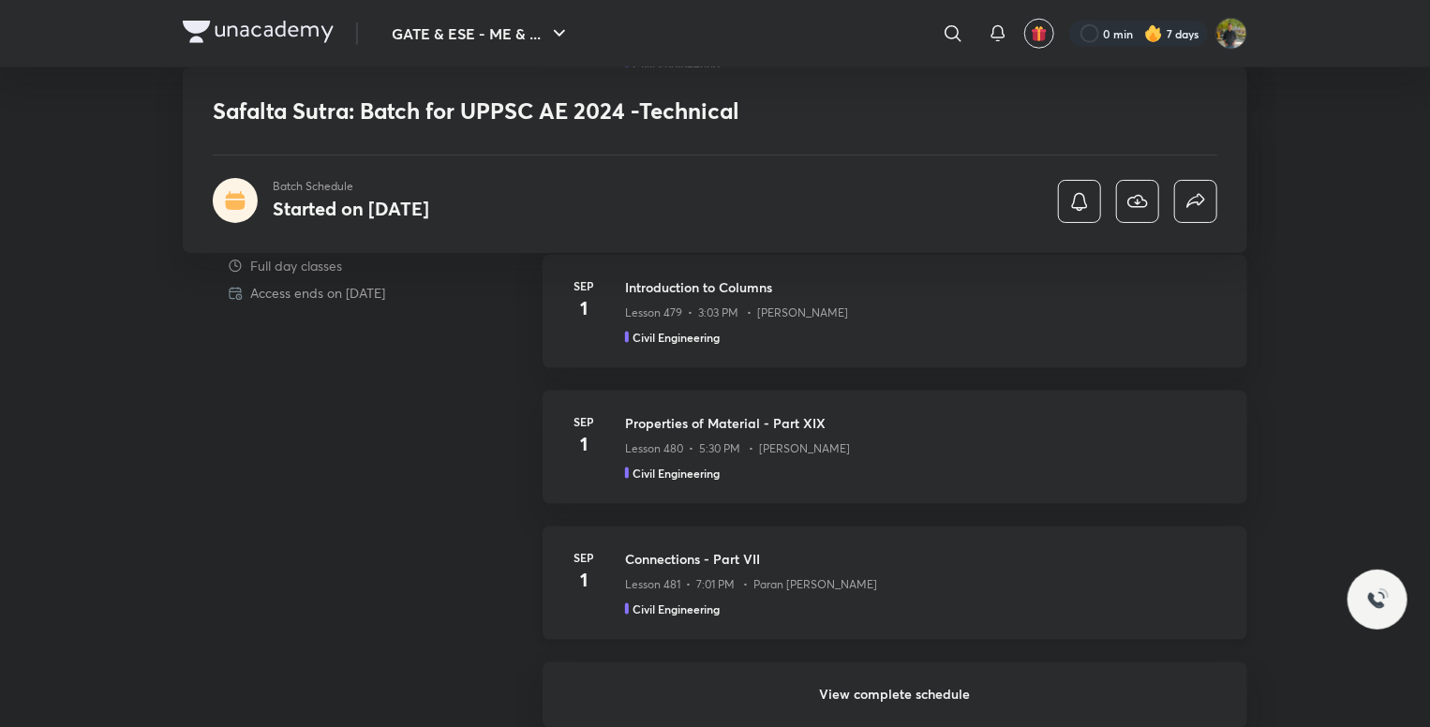
scroll to position [1312, 0]
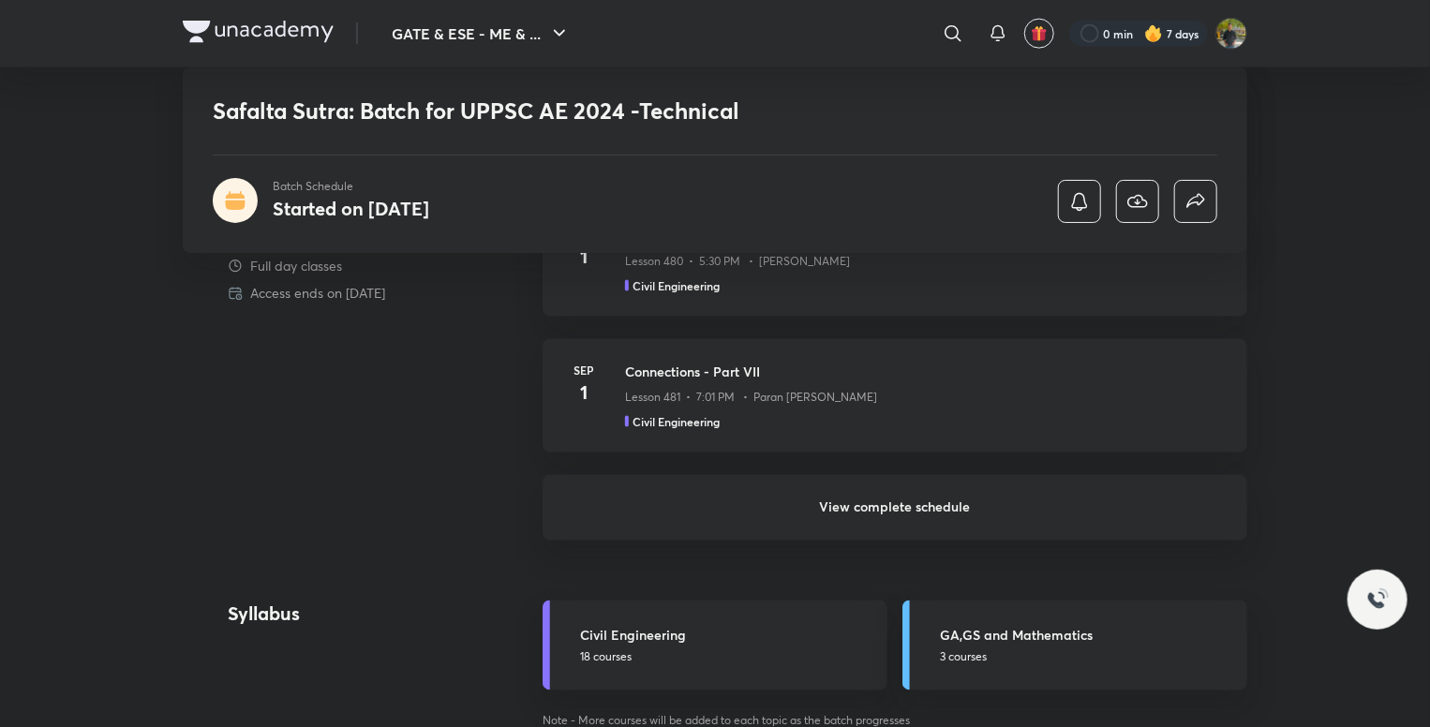
click at [877, 508] on h6 "View complete schedule" at bounding box center [895, 508] width 705 height 66
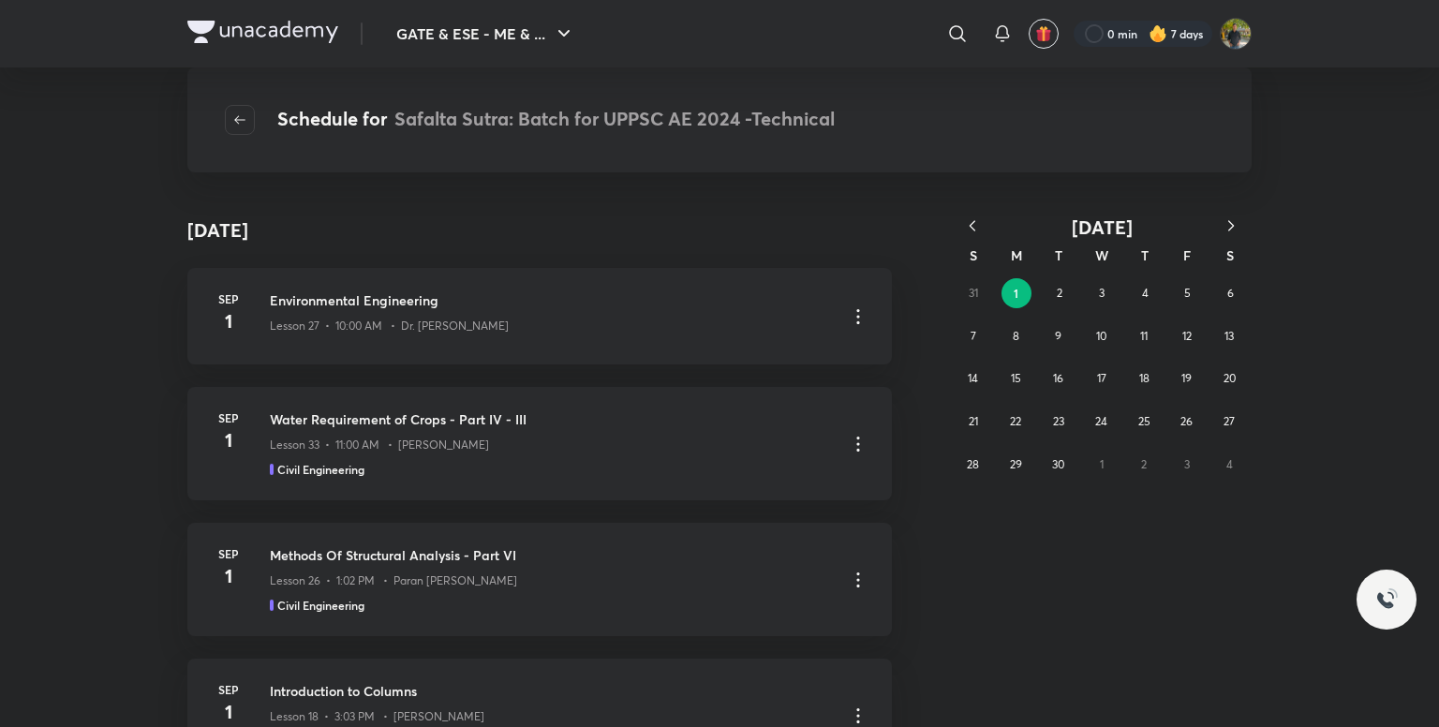
click at [1230, 250] on abbr "S" at bounding box center [1230, 255] width 7 height 18
click at [1234, 254] on div "S" at bounding box center [1230, 255] width 43 height 33
click at [1229, 256] on abbr "S" at bounding box center [1230, 255] width 7 height 18
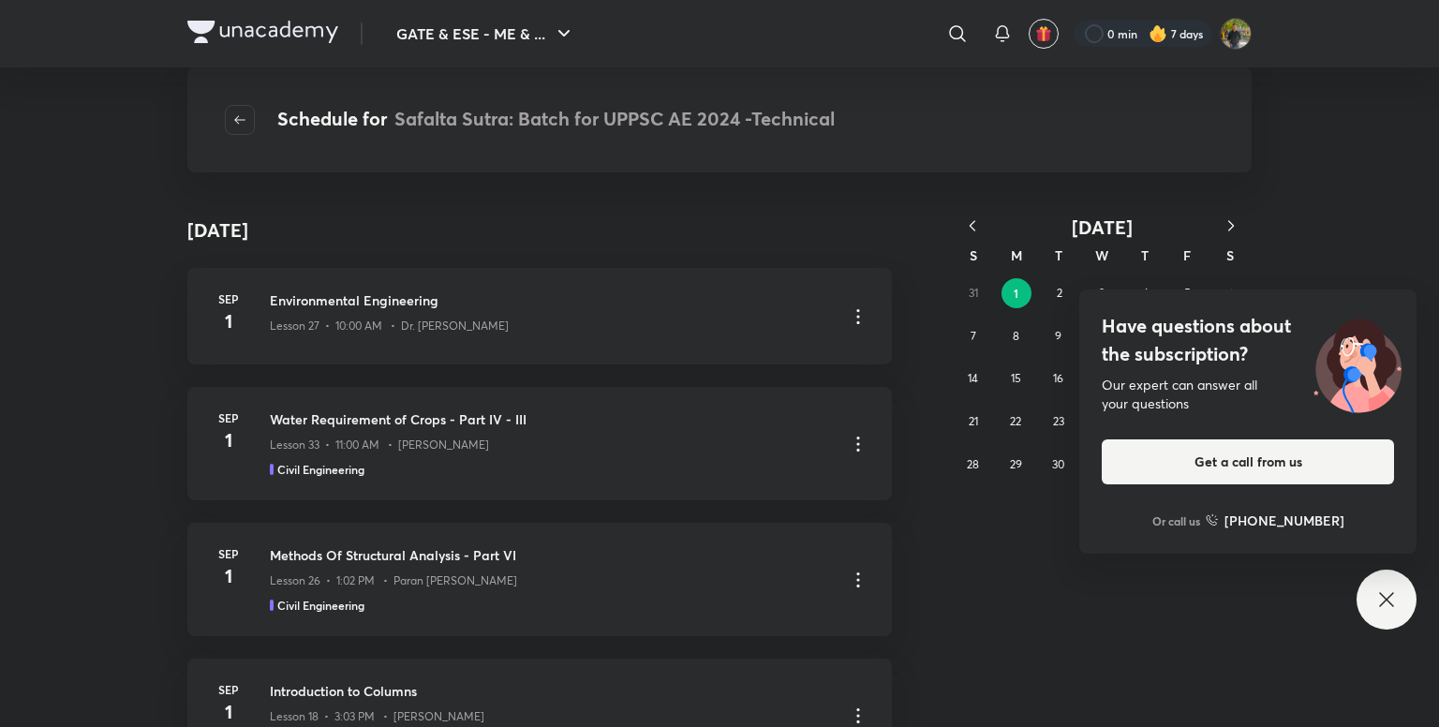
click at [971, 219] on icon "button" at bounding box center [972, 225] width 19 height 19
click at [1409, 608] on div "Have questions about the subscription? Our expert can answer all your questions…" at bounding box center [1387, 600] width 60 height 60
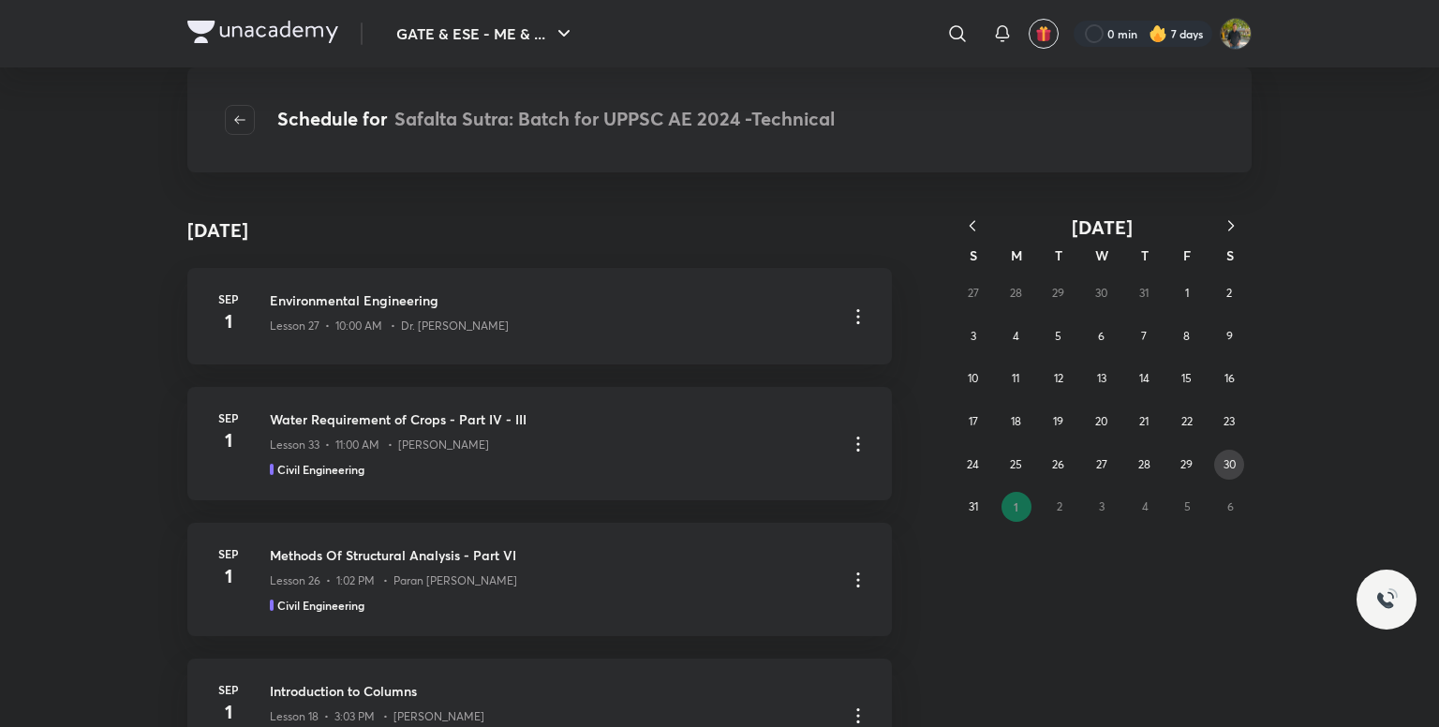
click at [1237, 463] on button "30" at bounding box center [1229, 465] width 30 height 30
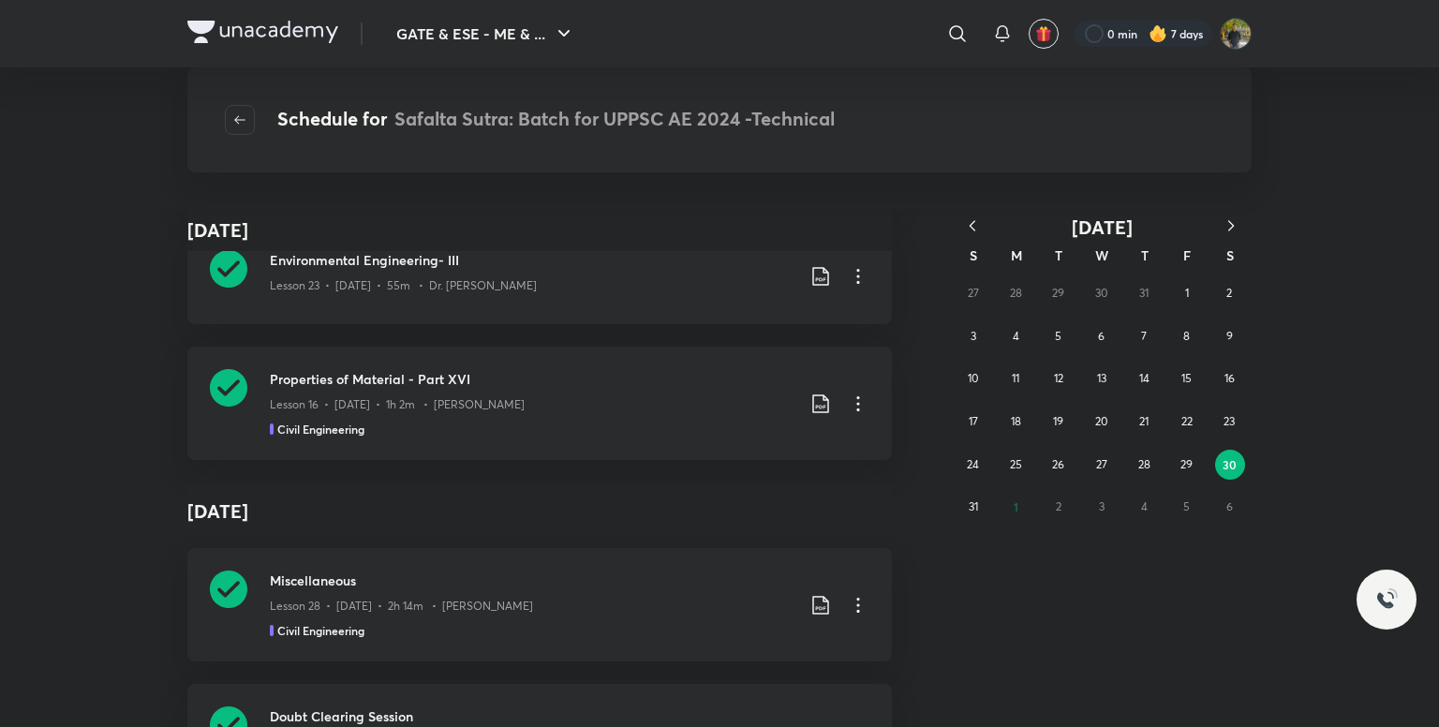
scroll to position [8816, 0]
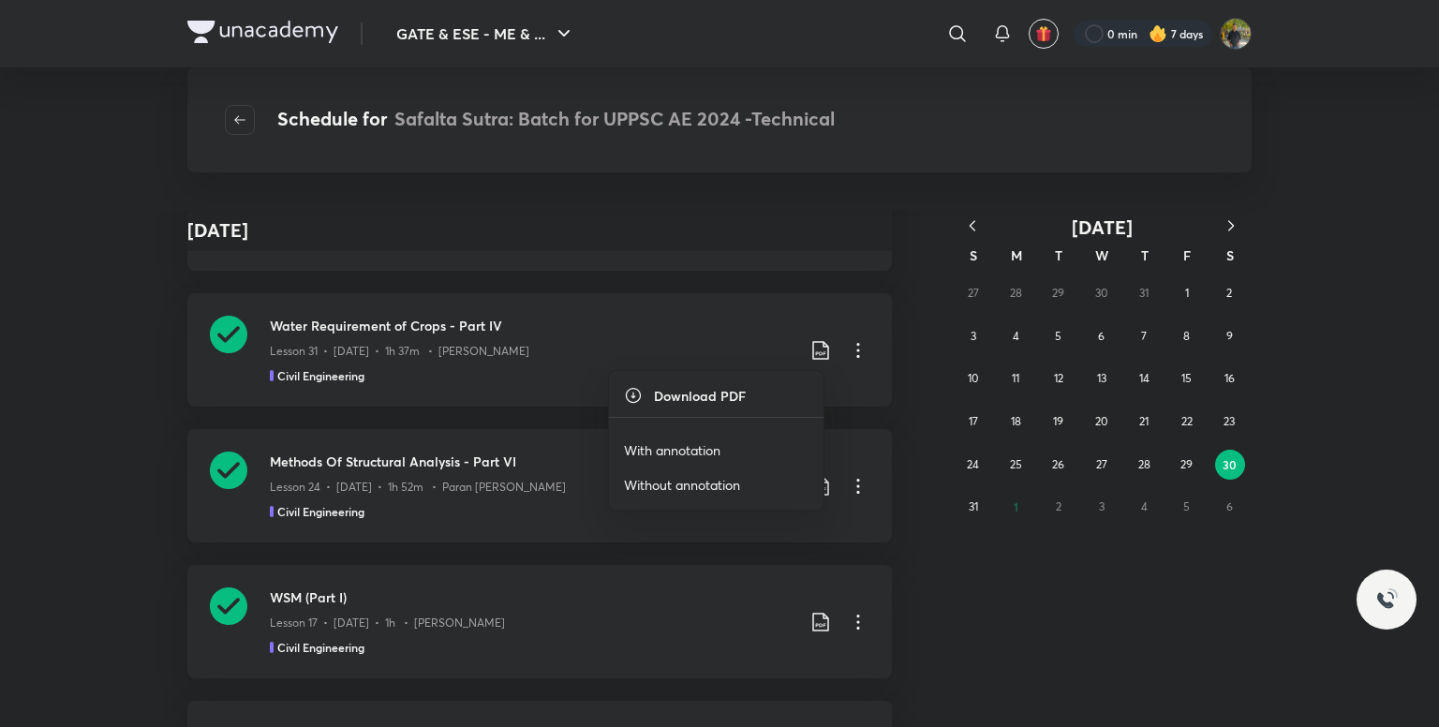
click at [702, 451] on p "With annotation" at bounding box center [672, 450] width 97 height 20
click at [819, 479] on icon at bounding box center [820, 486] width 16 height 19
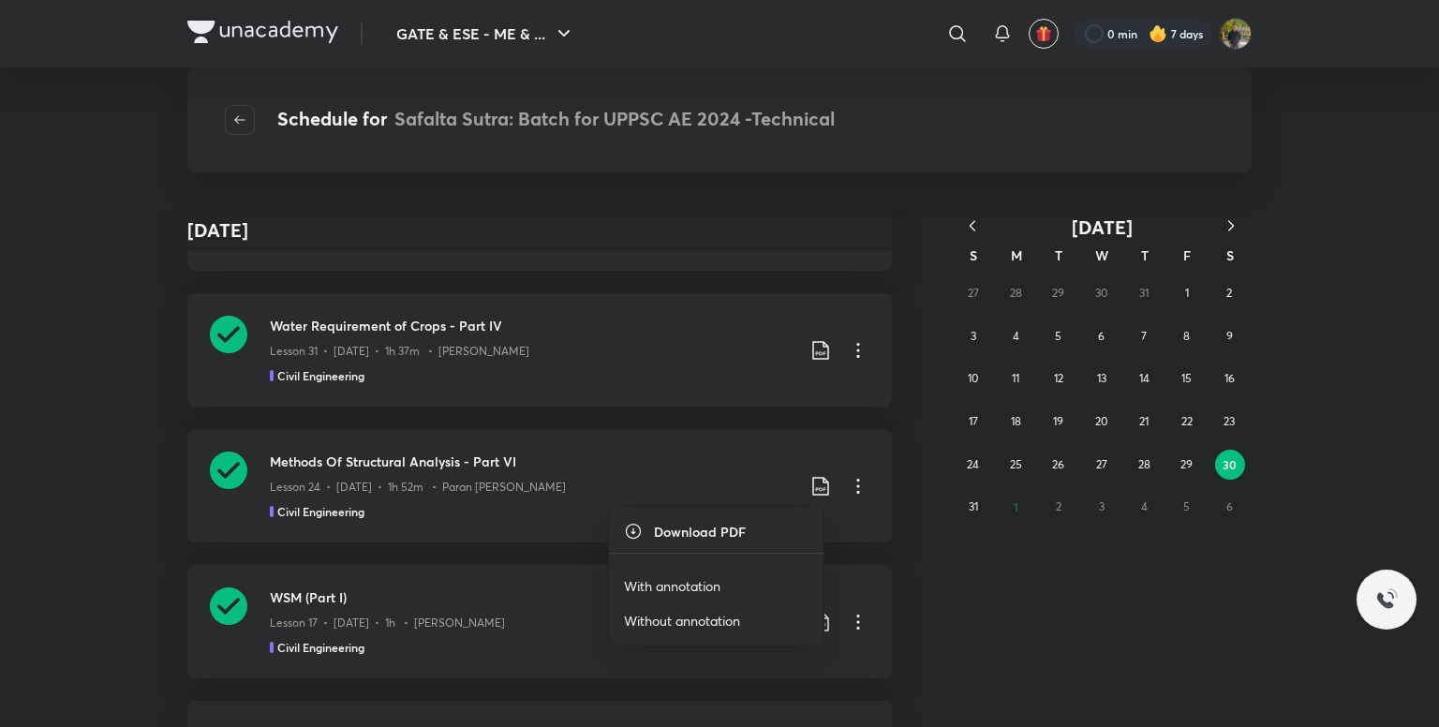
click at [665, 582] on p "With annotation" at bounding box center [672, 586] width 97 height 20
click at [810, 611] on icon at bounding box center [821, 622] width 22 height 22
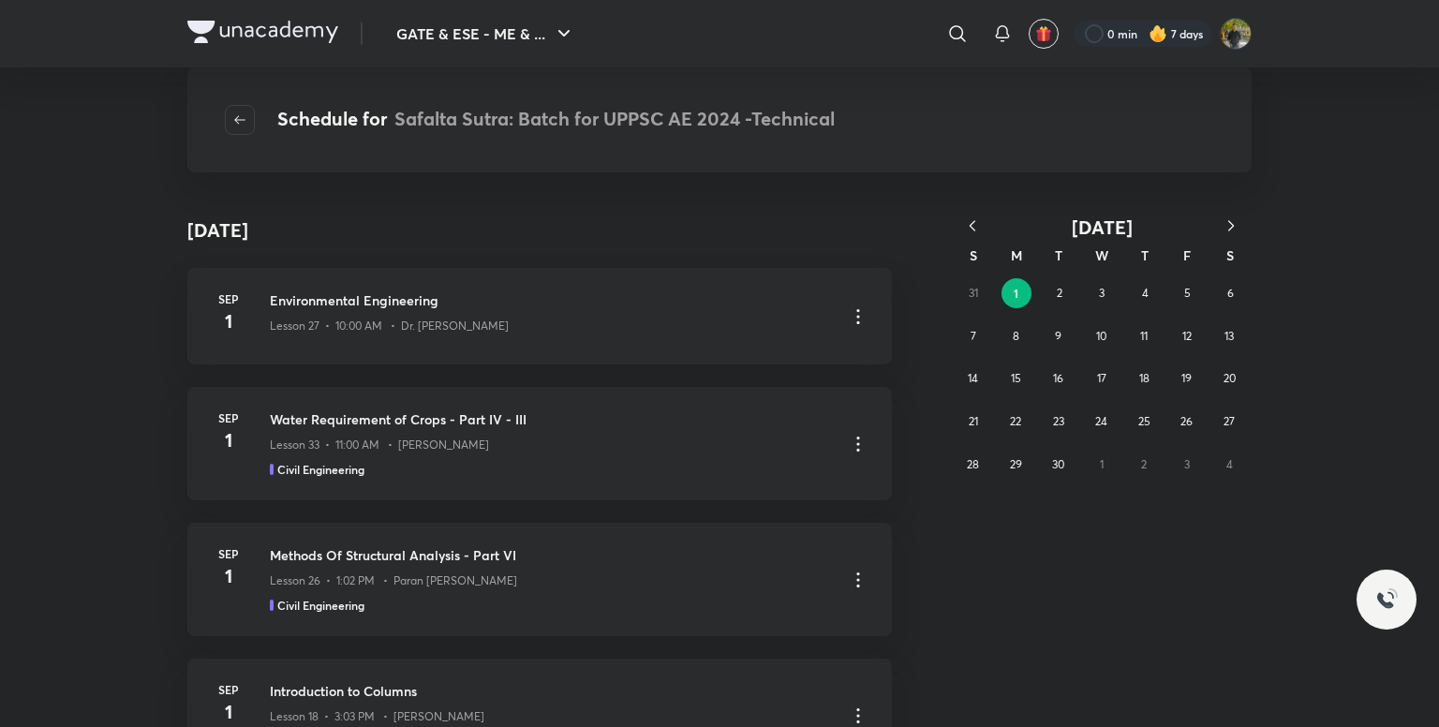
click at [975, 222] on icon "button" at bounding box center [972, 225] width 19 height 19
click at [1228, 457] on abbr "30" at bounding box center [1230, 464] width 12 height 14
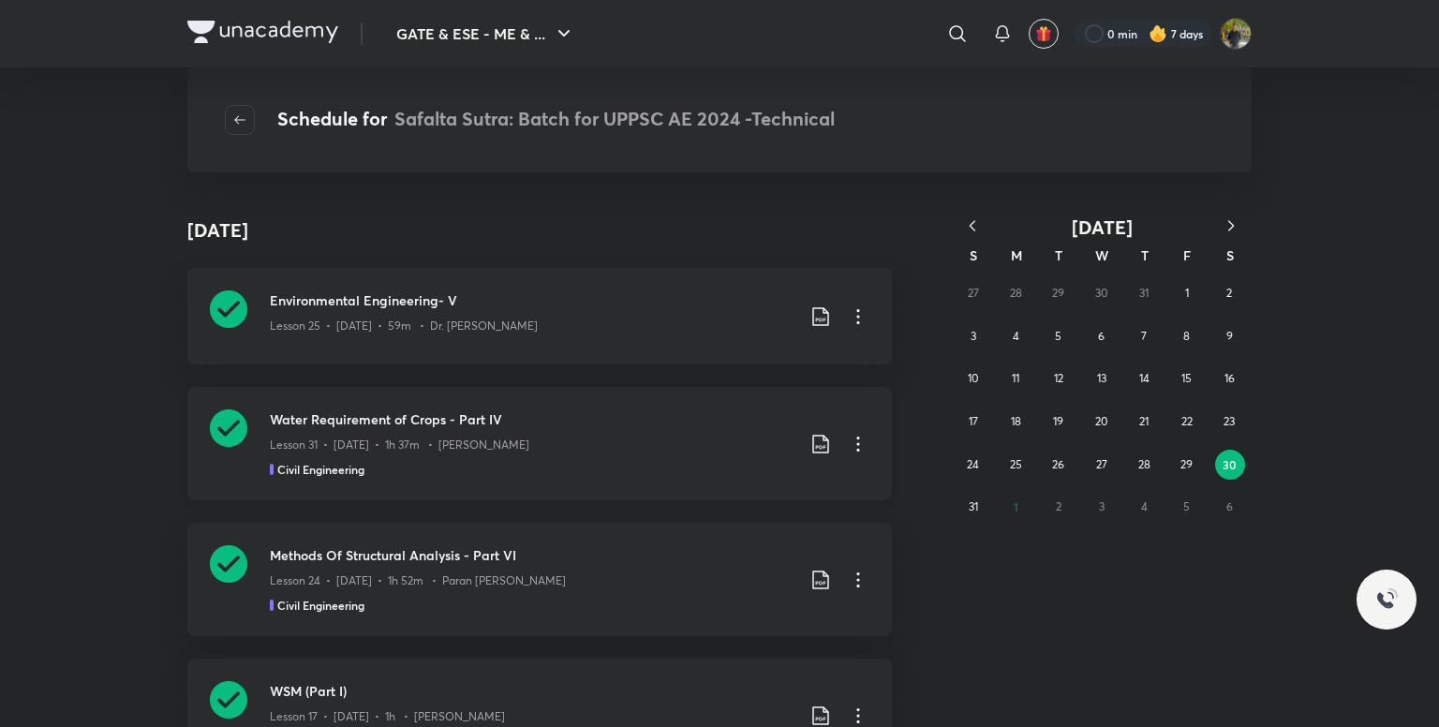
scroll to position [94, 0]
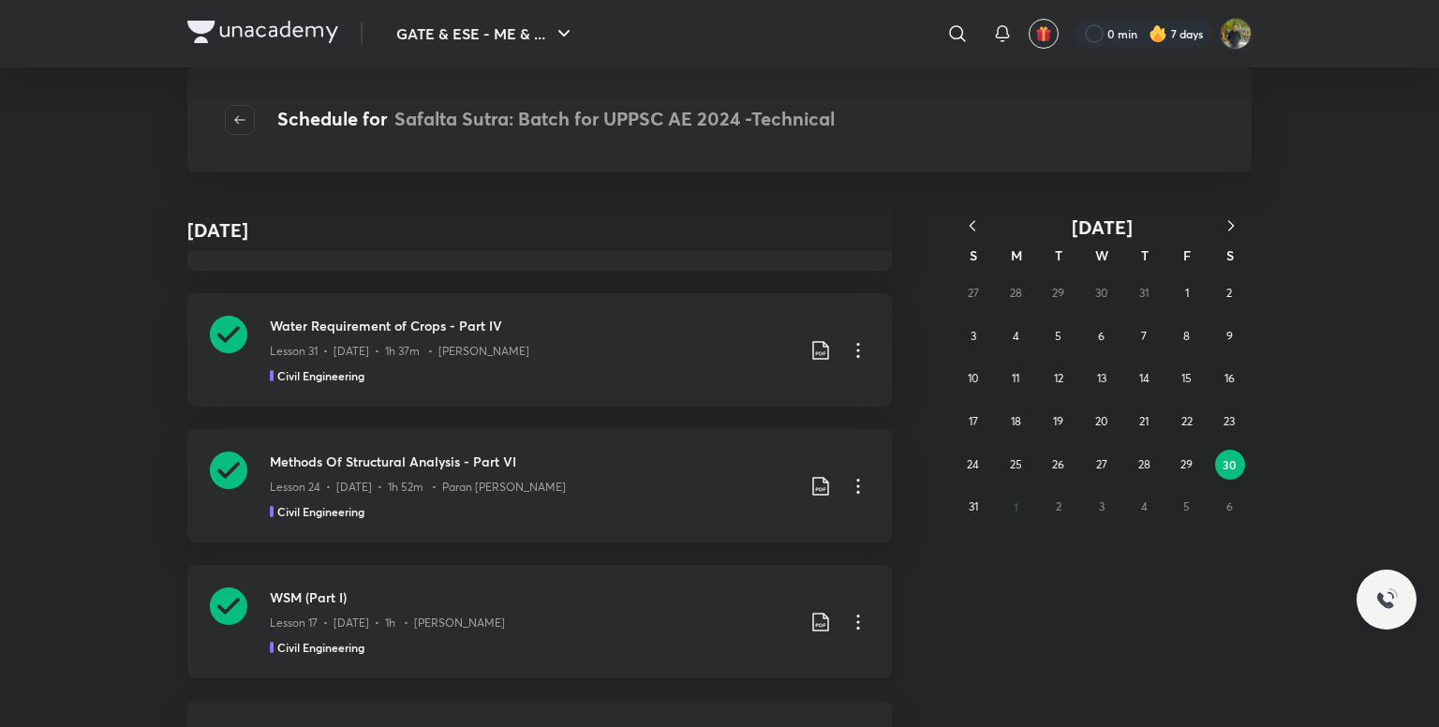
click at [820, 616] on icon at bounding box center [821, 622] width 22 height 22
click at [689, 655] on p "With annotation" at bounding box center [672, 661] width 97 height 20
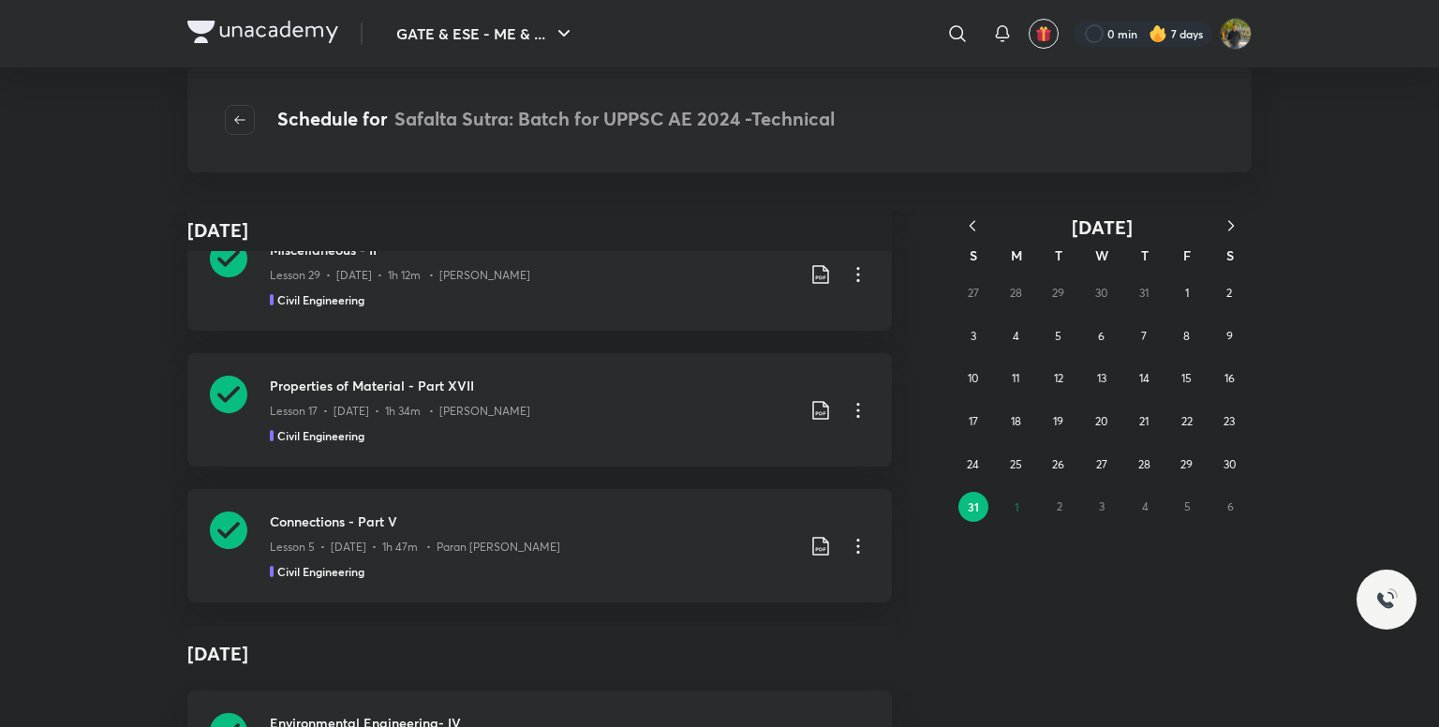
scroll to position [53695, 0]
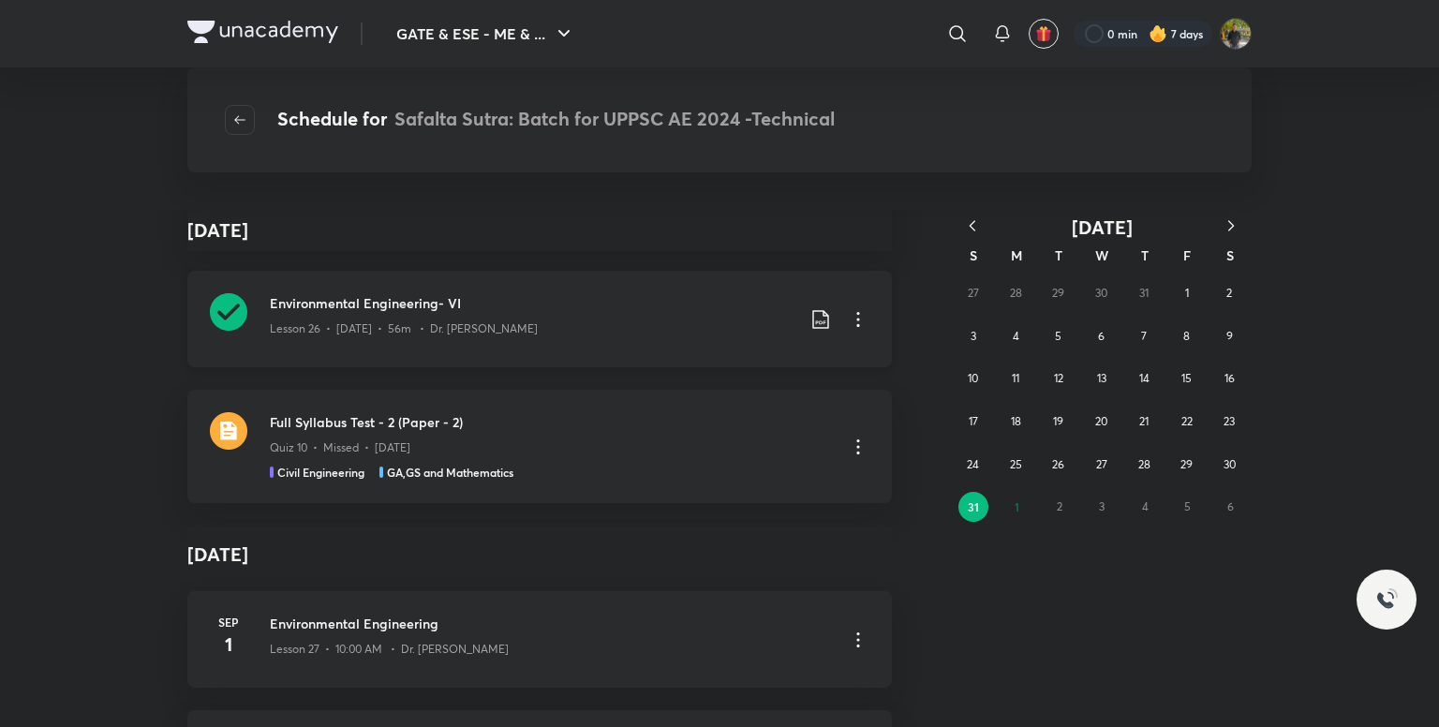
click at [816, 318] on icon at bounding box center [821, 319] width 22 height 22
click at [713, 414] on p "With annotation" at bounding box center [672, 420] width 97 height 20
